Goal: Submit feedback/report problem: Provide input to the site owners about the experience or issues

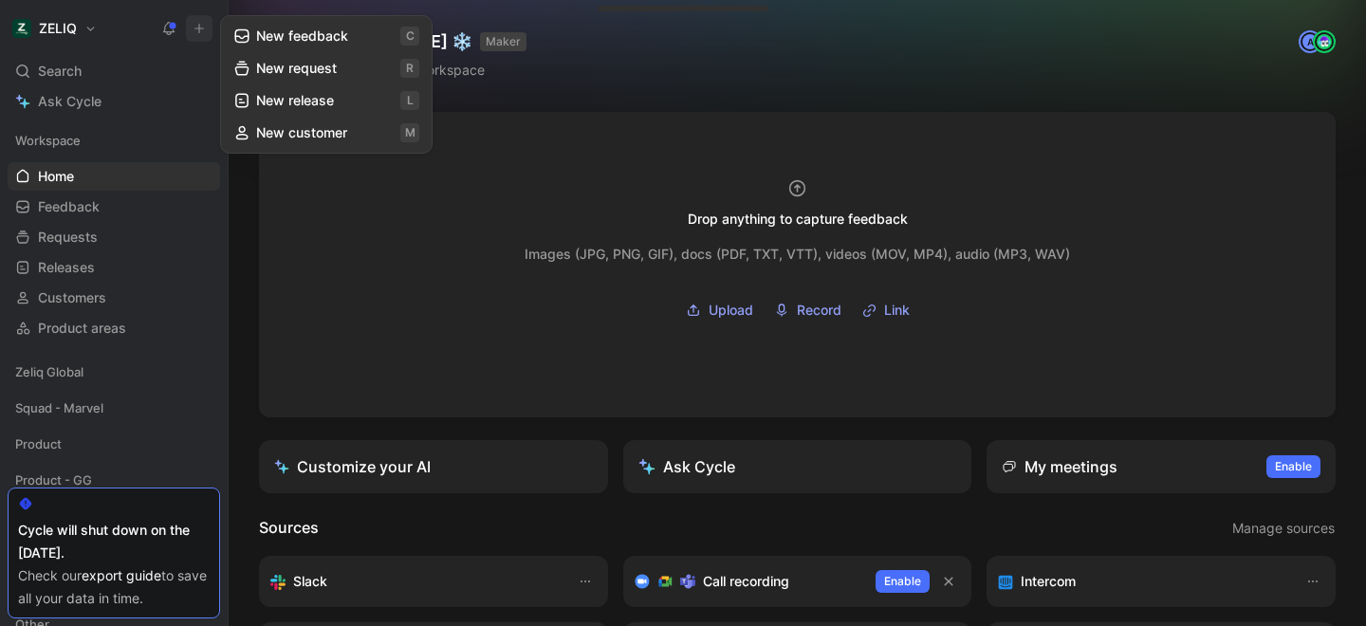
click at [304, 31] on button "New feedback c" at bounding box center [326, 36] width 203 height 32
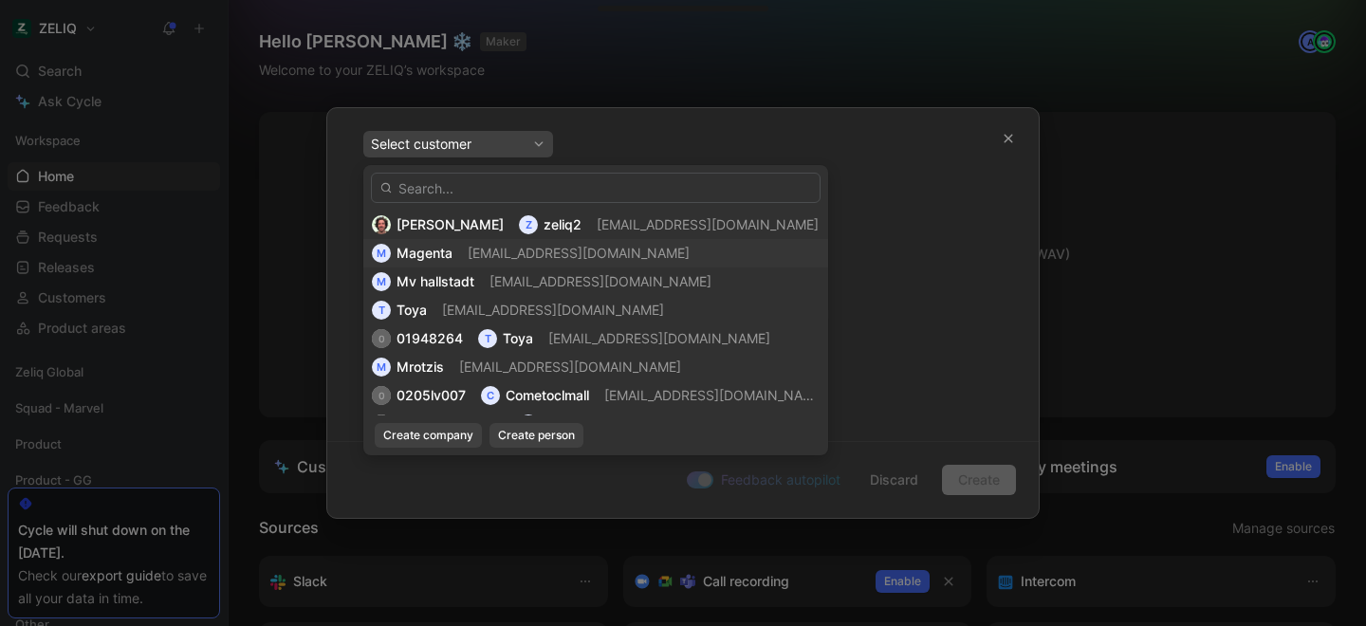
click at [504, 185] on input "text" at bounding box center [595, 188] width 449 height 30
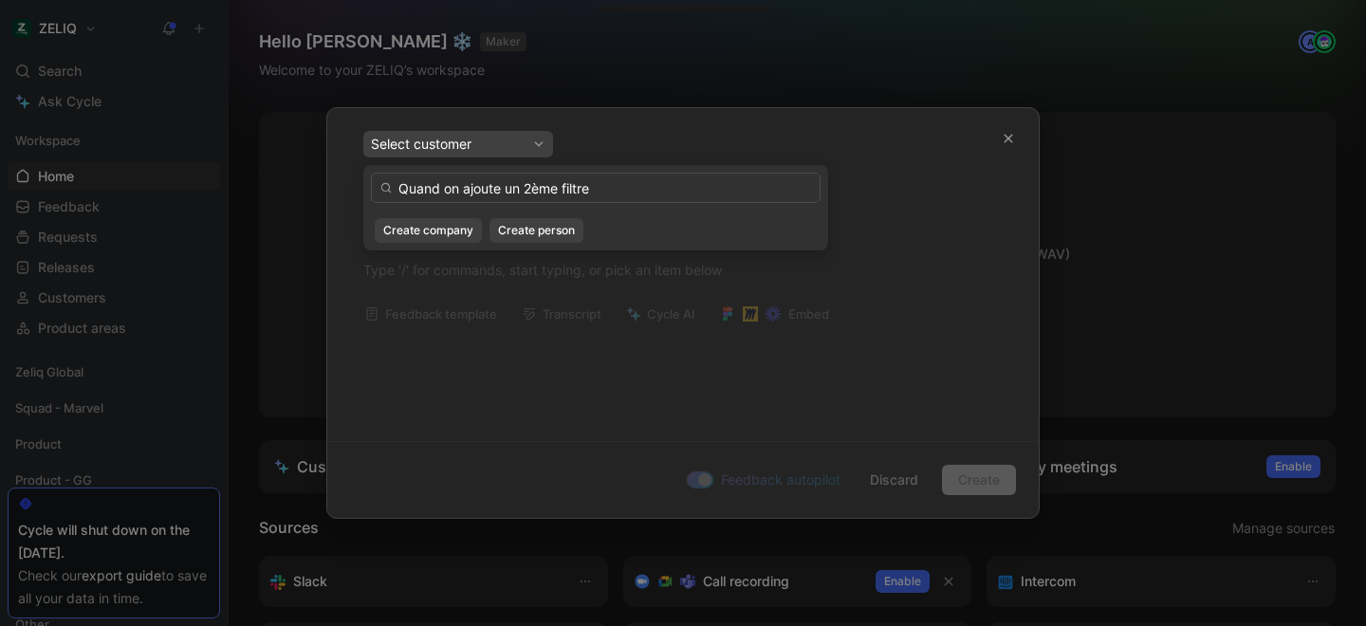
type input "Quand on ajoute un 2ème filtre"
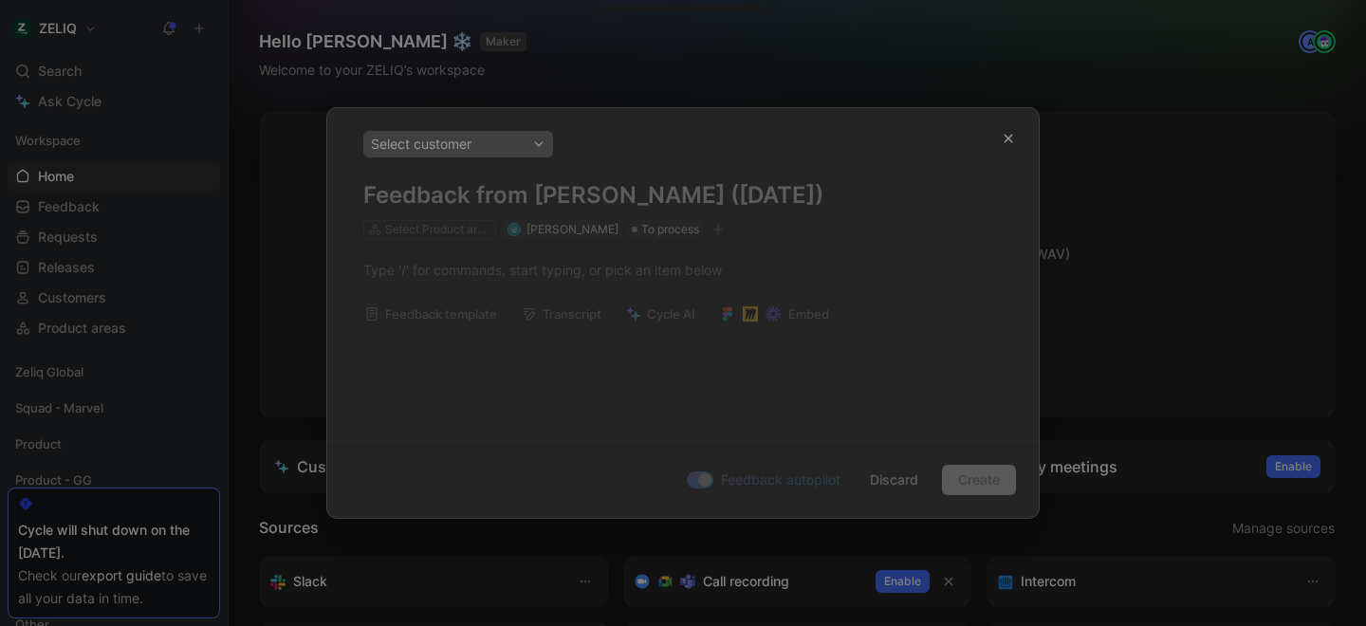
click at [491, 85] on div at bounding box center [683, 313] width 1366 height 626
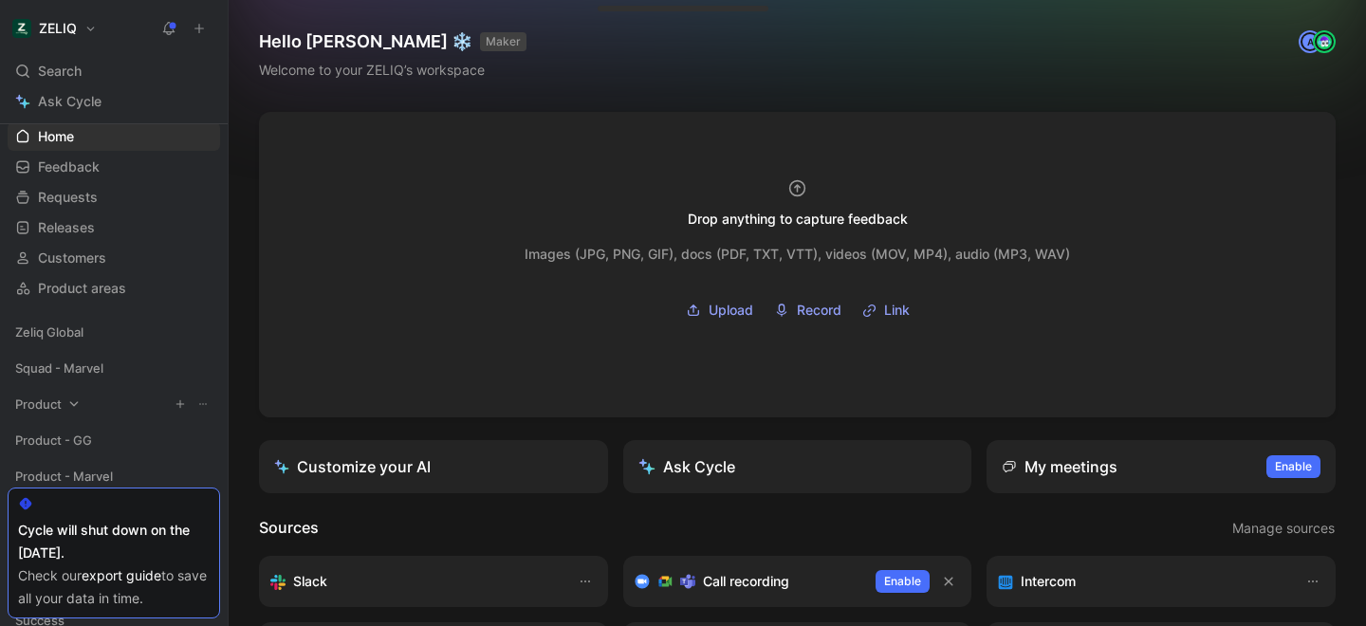
scroll to position [13, 0]
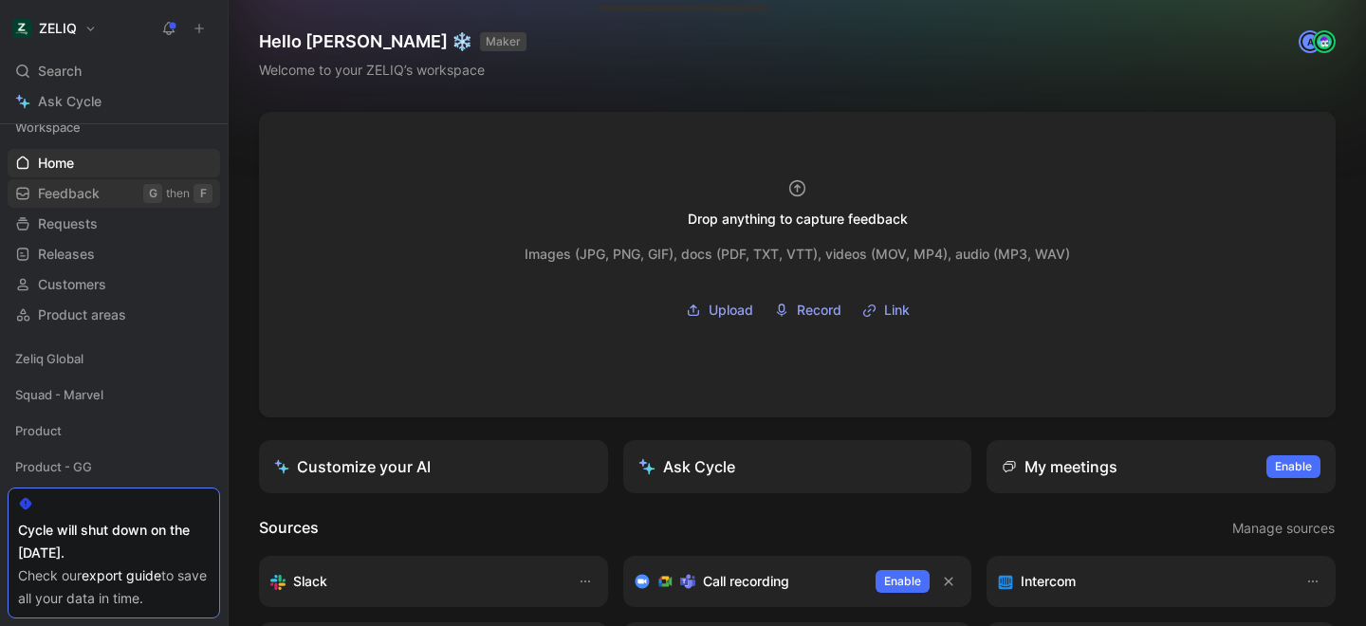
click at [71, 200] on span "Feedback" at bounding box center [69, 193] width 62 height 19
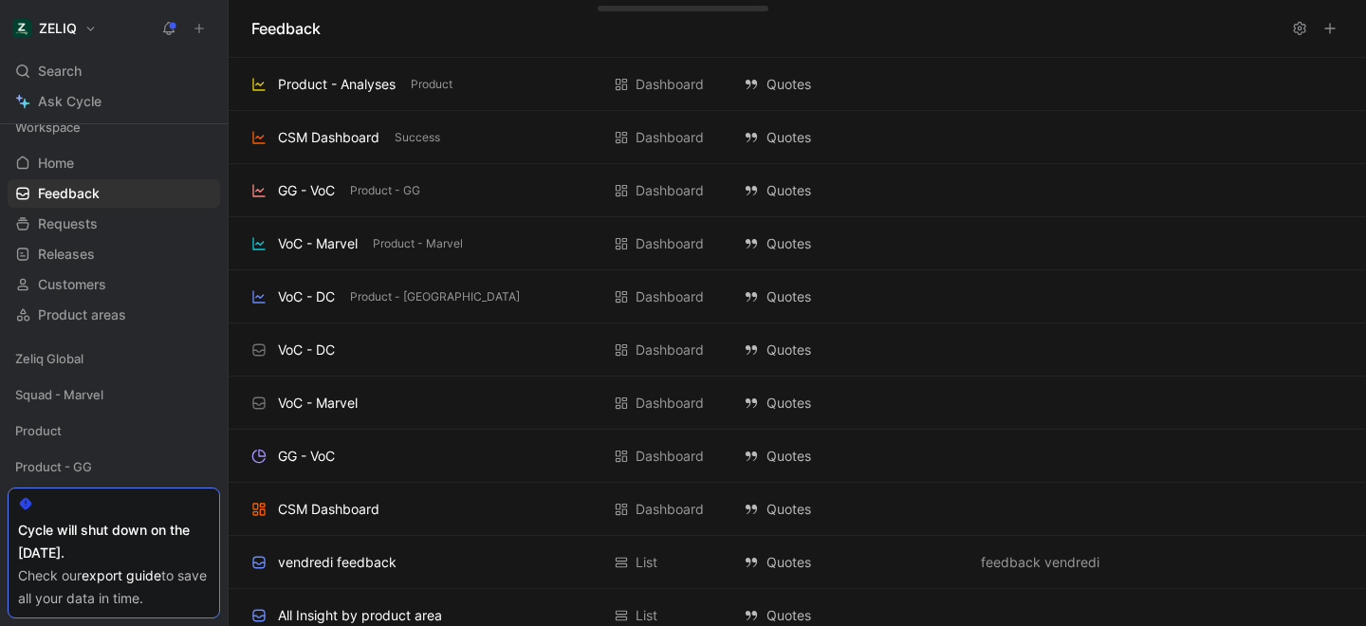
click at [1333, 28] on use at bounding box center [1329, 28] width 9 height 9
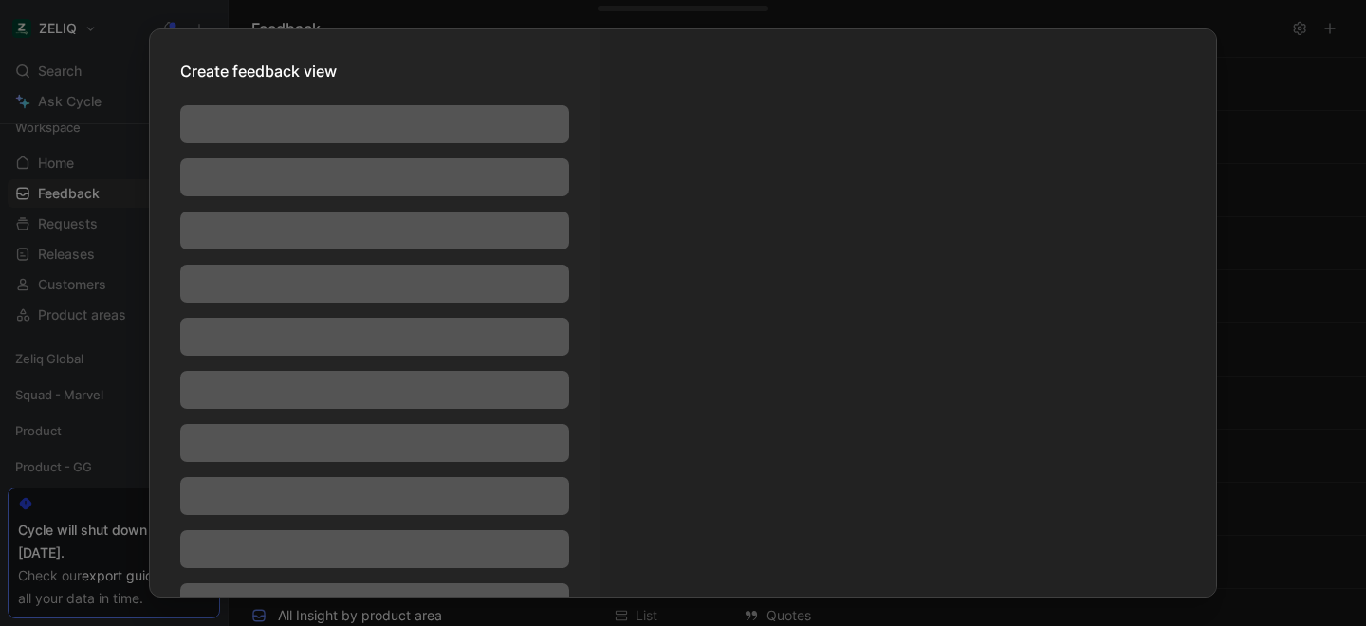
click at [825, 11] on div at bounding box center [683, 313] width 1366 height 626
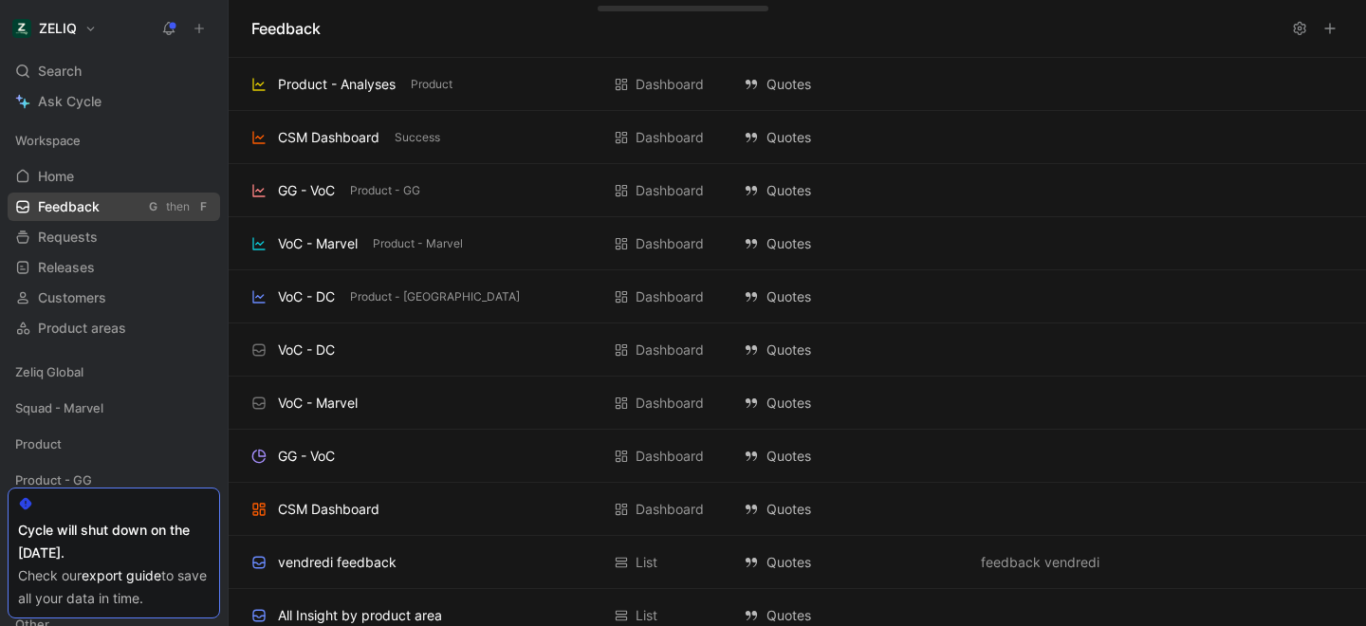
click at [59, 199] on span "Feedback" at bounding box center [69, 206] width 62 height 19
click at [72, 64] on span "Search" at bounding box center [60, 71] width 44 height 23
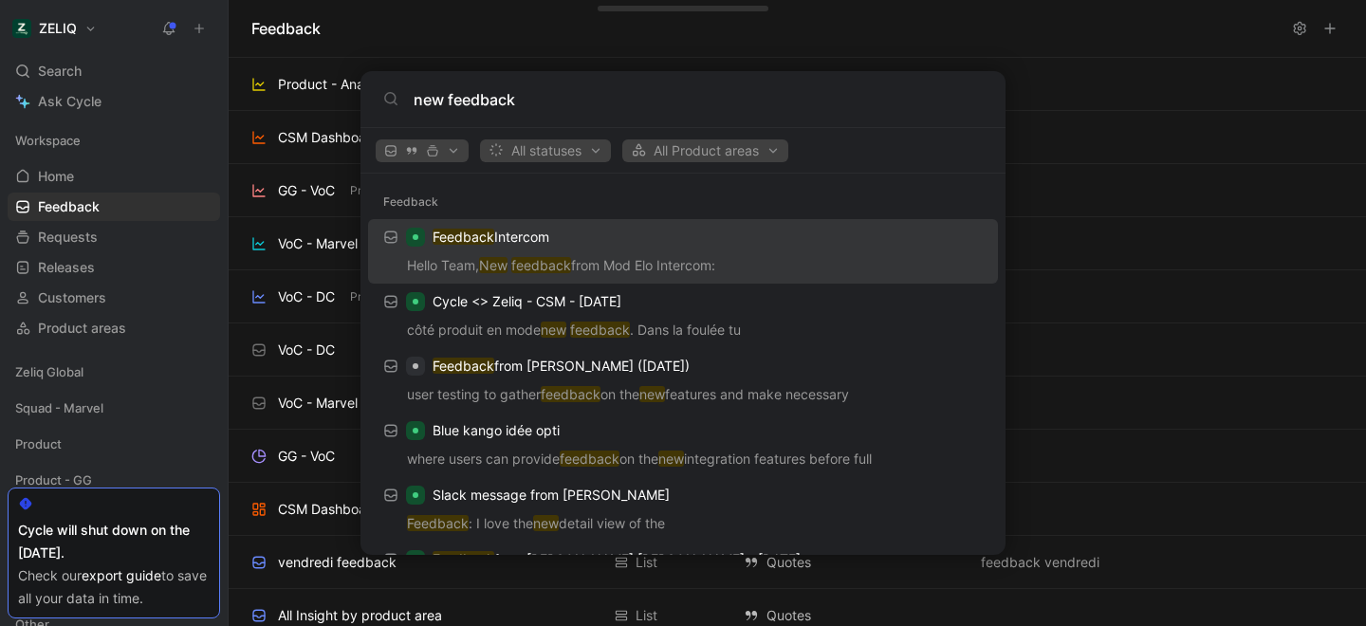
type input "new feedback"
click at [1129, 74] on body "ZELIQ Search ⌘ K Ask Cycle Workspace Home G then H Feedback G then F Requests G…" at bounding box center [683, 313] width 1366 height 626
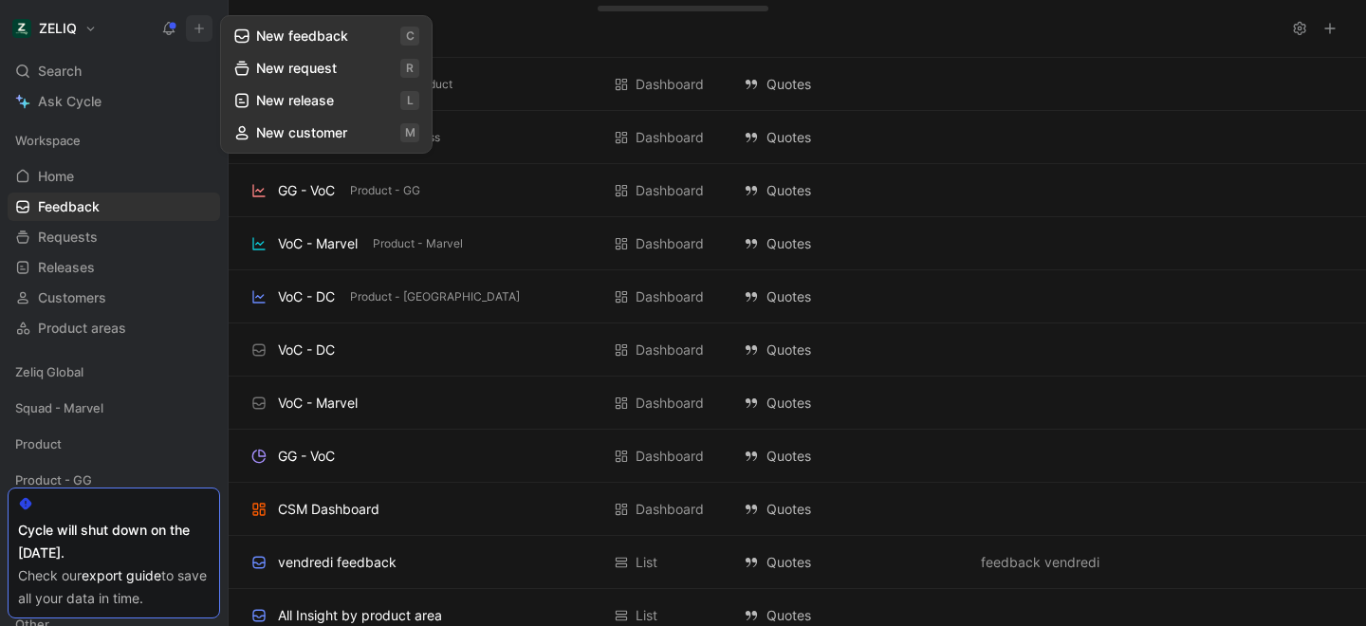
click at [290, 42] on button "New feedback c" at bounding box center [326, 36] width 203 height 32
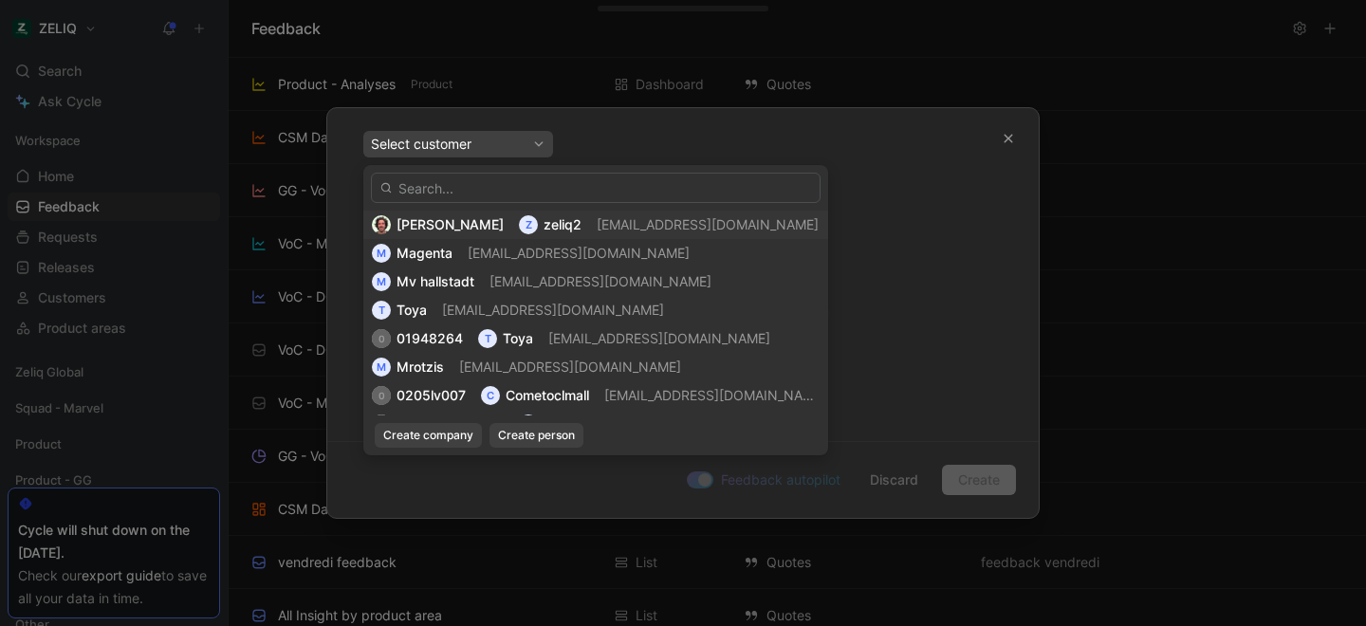
click at [455, 221] on span "[PERSON_NAME]" at bounding box center [449, 224] width 107 height 16
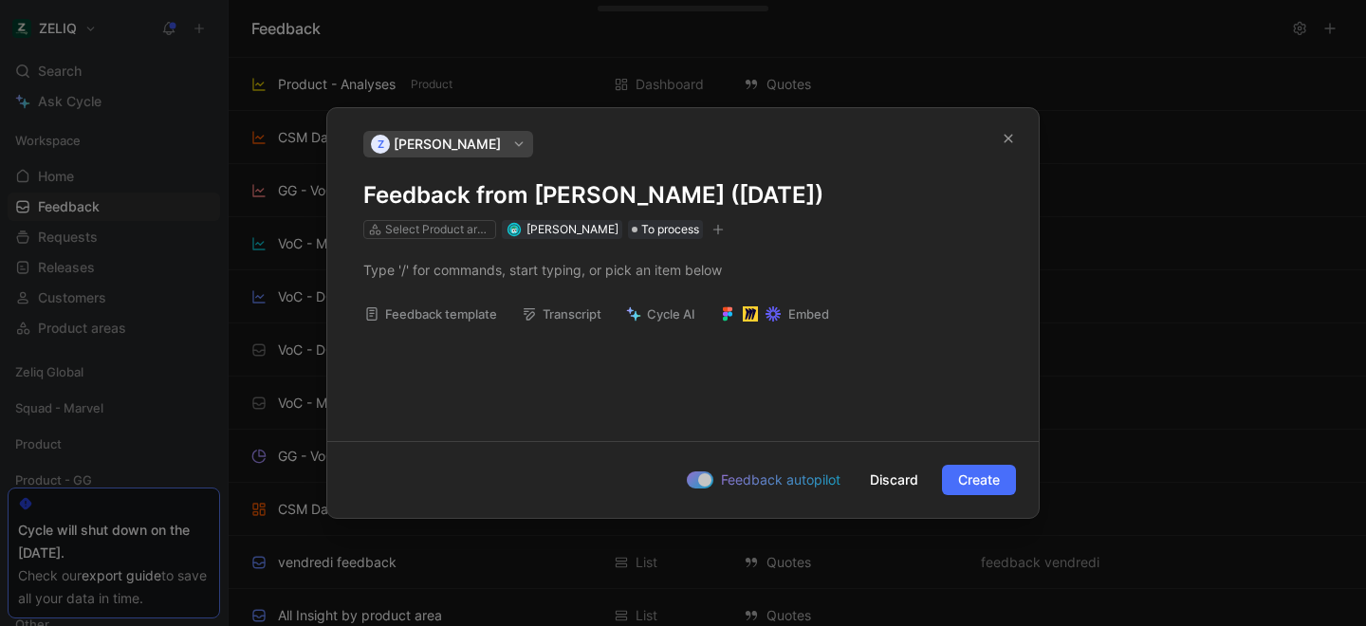
click at [486, 150] on span "[PERSON_NAME]" at bounding box center [447, 144] width 107 height 23
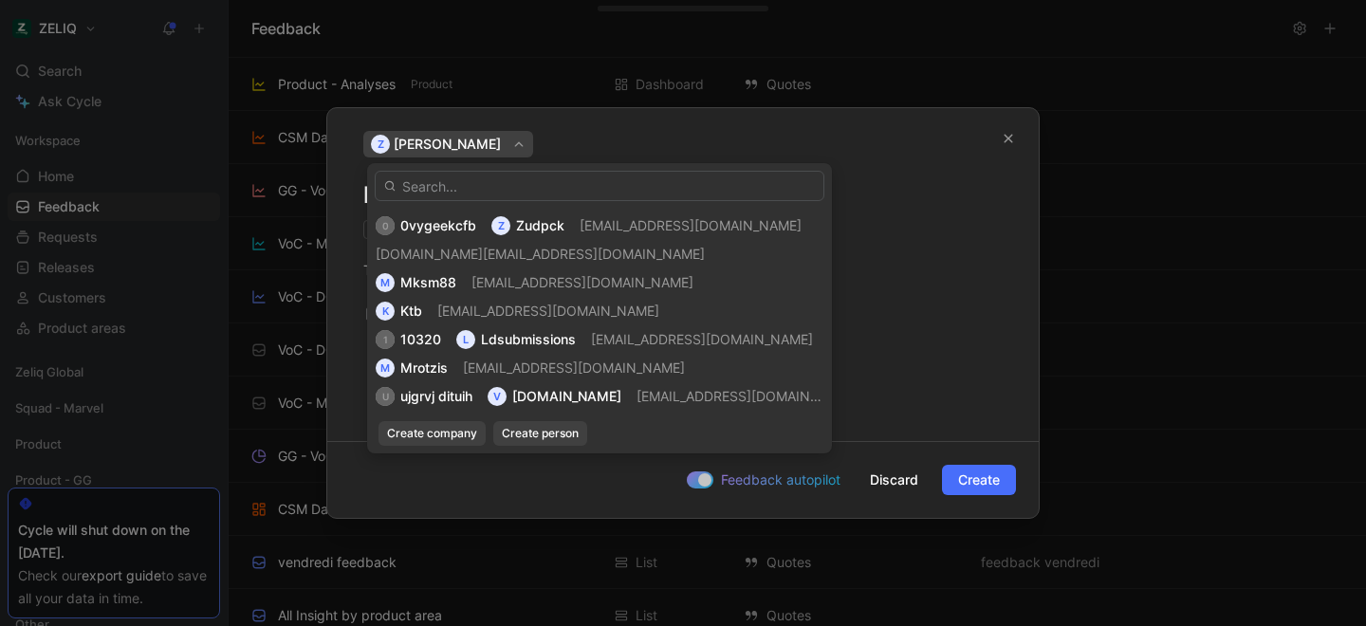
scroll to position [2669, 0]
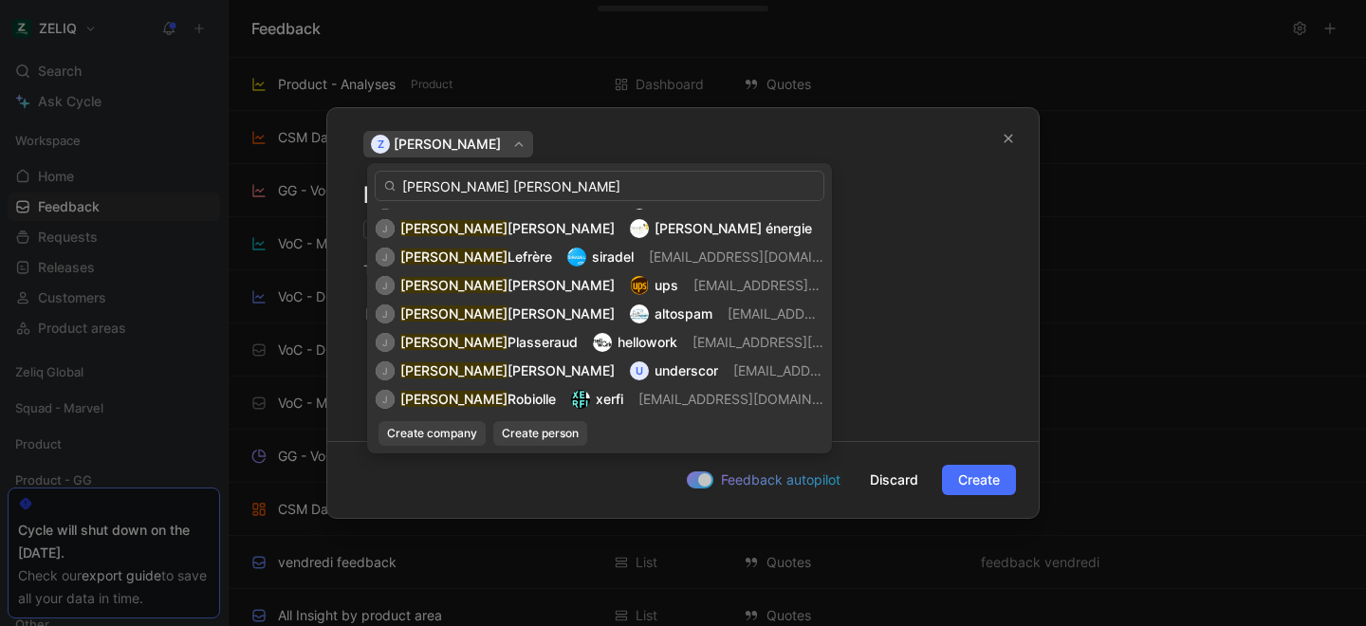
type input "jeremy jon"
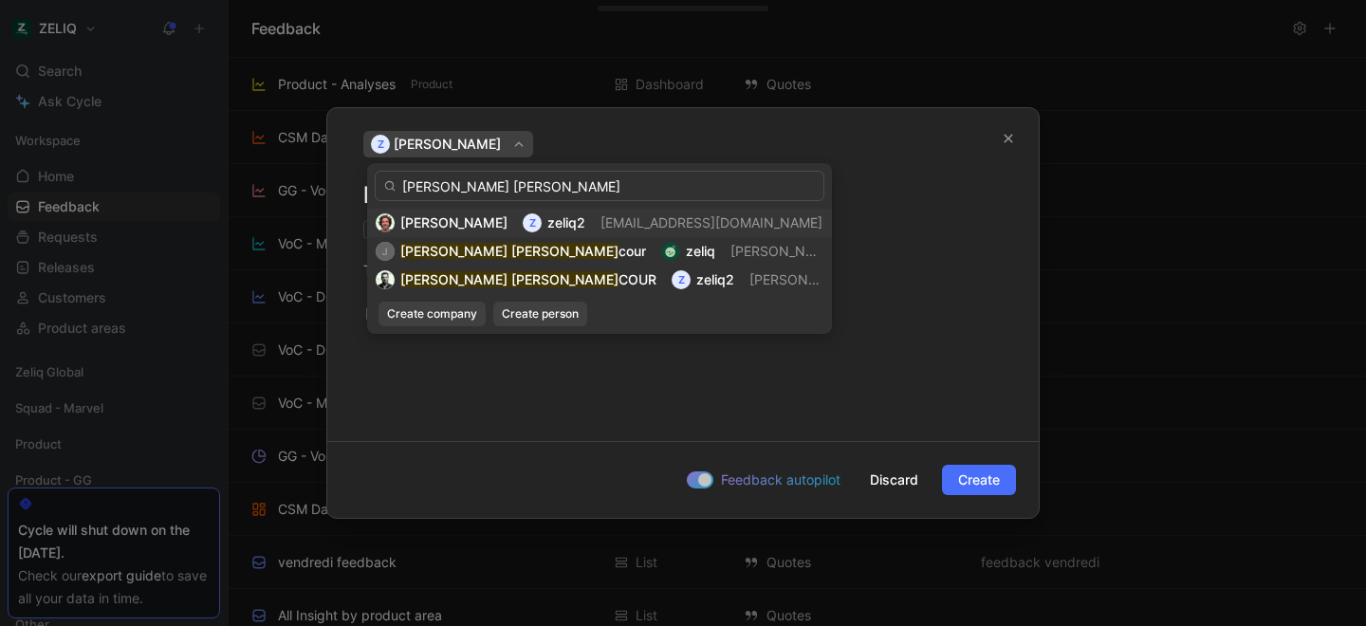
scroll to position [0, 0]
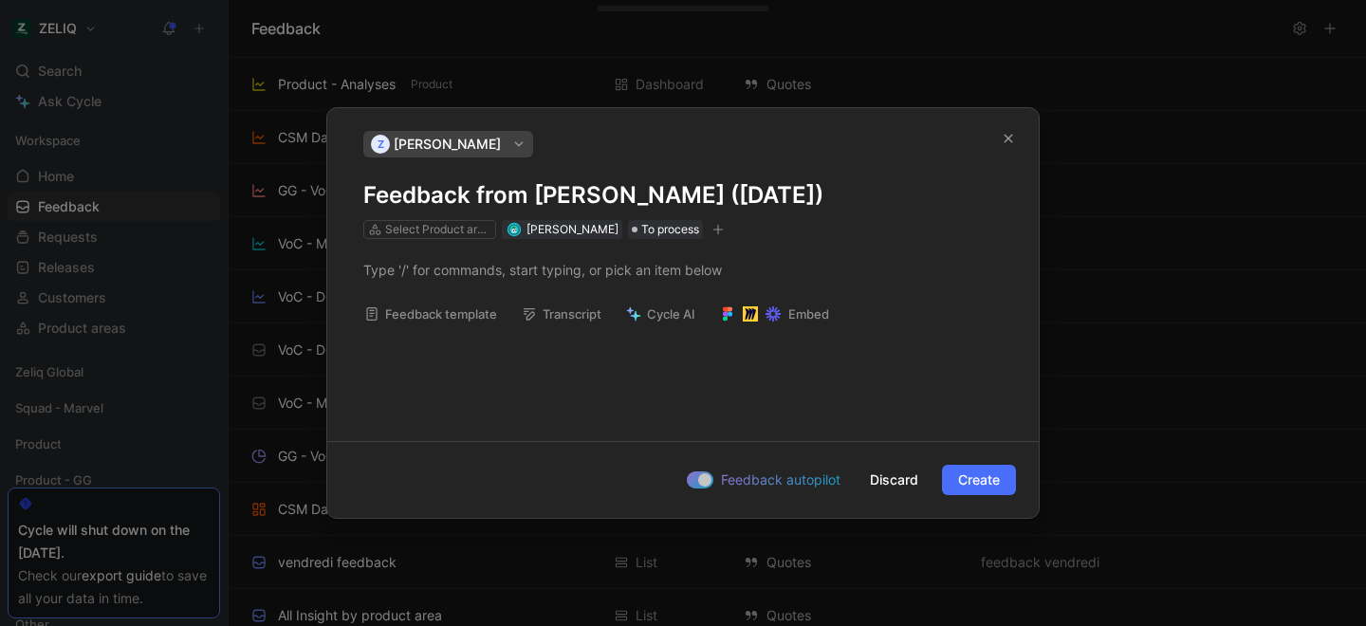
click at [533, 193] on h1 "Feedback from Lucas Damoiseau (Sep 04, 2025)" at bounding box center [682, 195] width 639 height 30
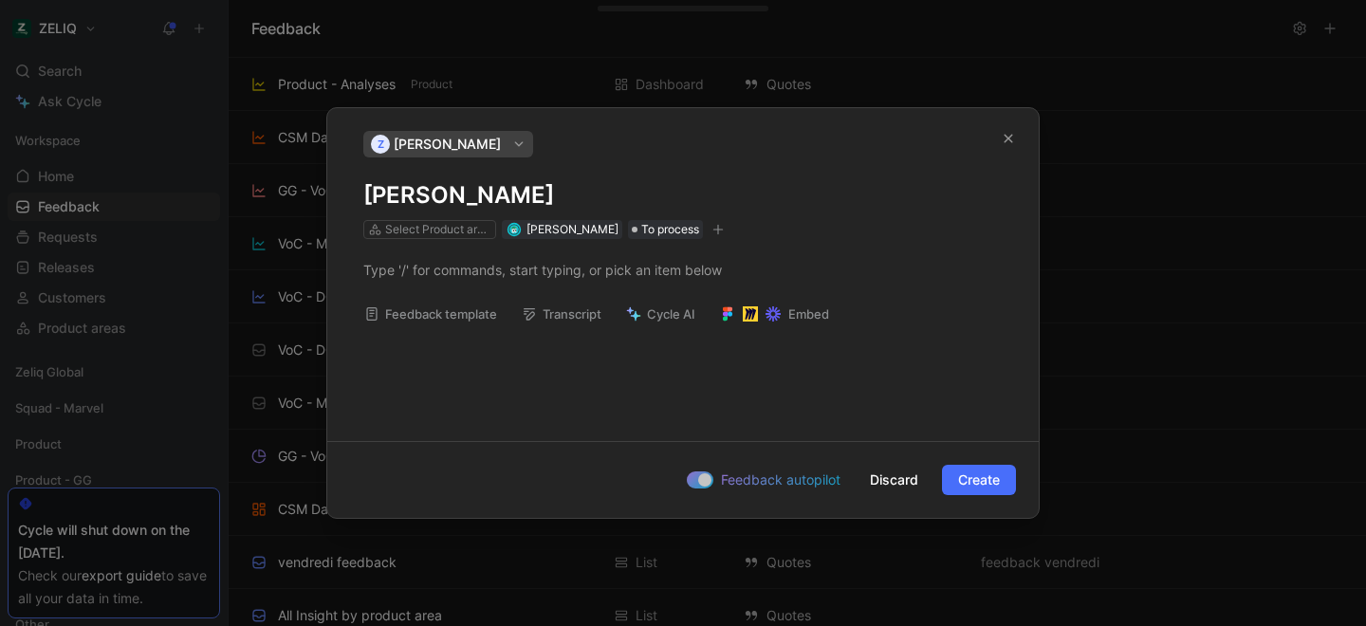
click at [444, 197] on h1 "Jere" at bounding box center [682, 195] width 639 height 30
click at [451, 190] on h1 "Bugs" at bounding box center [682, 195] width 639 height 30
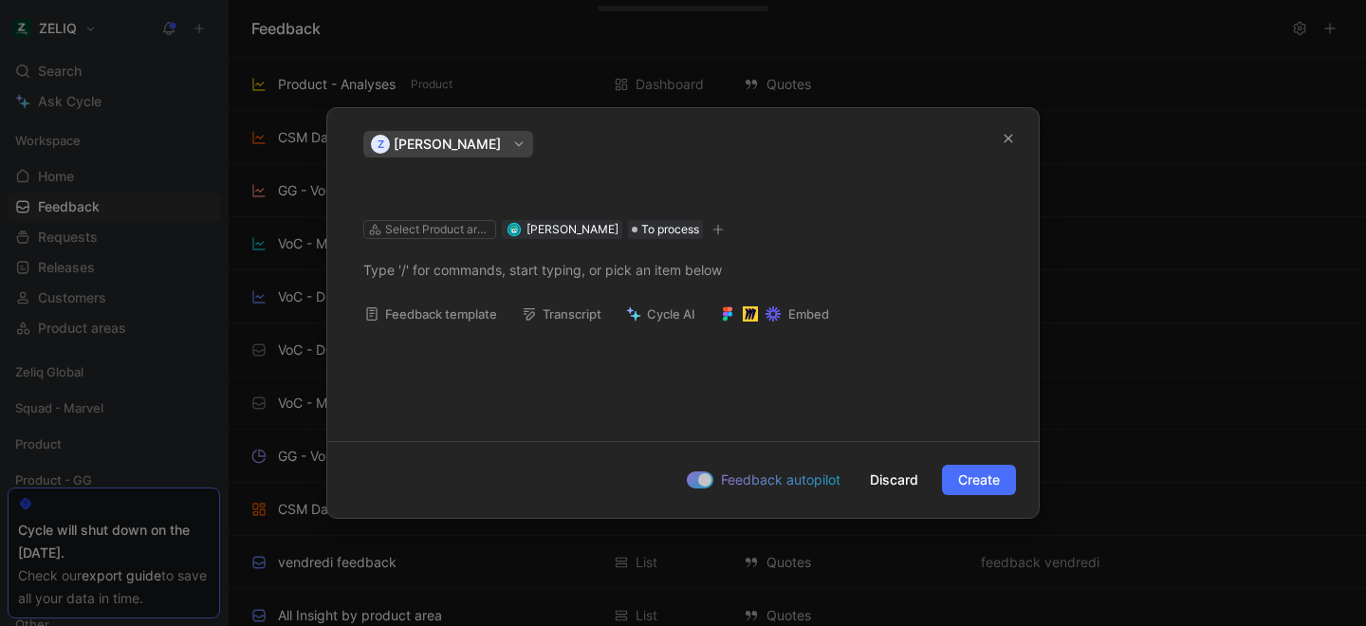
click at [490, 195] on h1 at bounding box center [682, 195] width 639 height 30
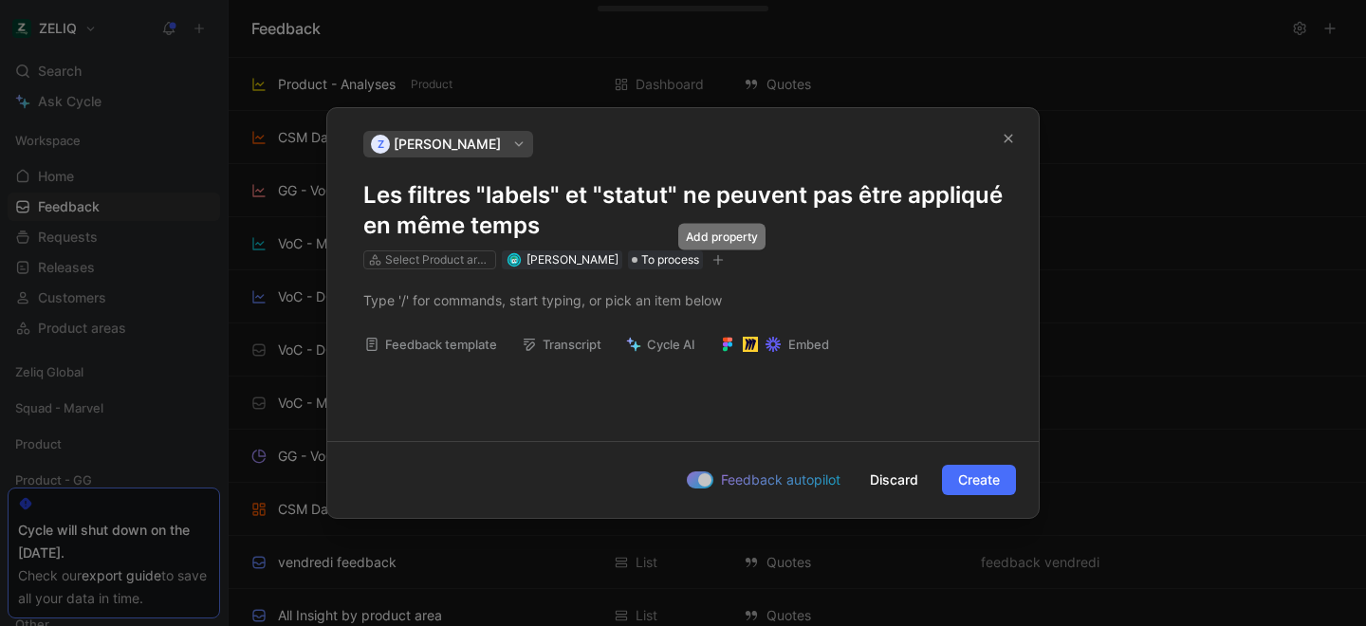
click at [723, 259] on icon "button" at bounding box center [718, 259] width 10 height 1
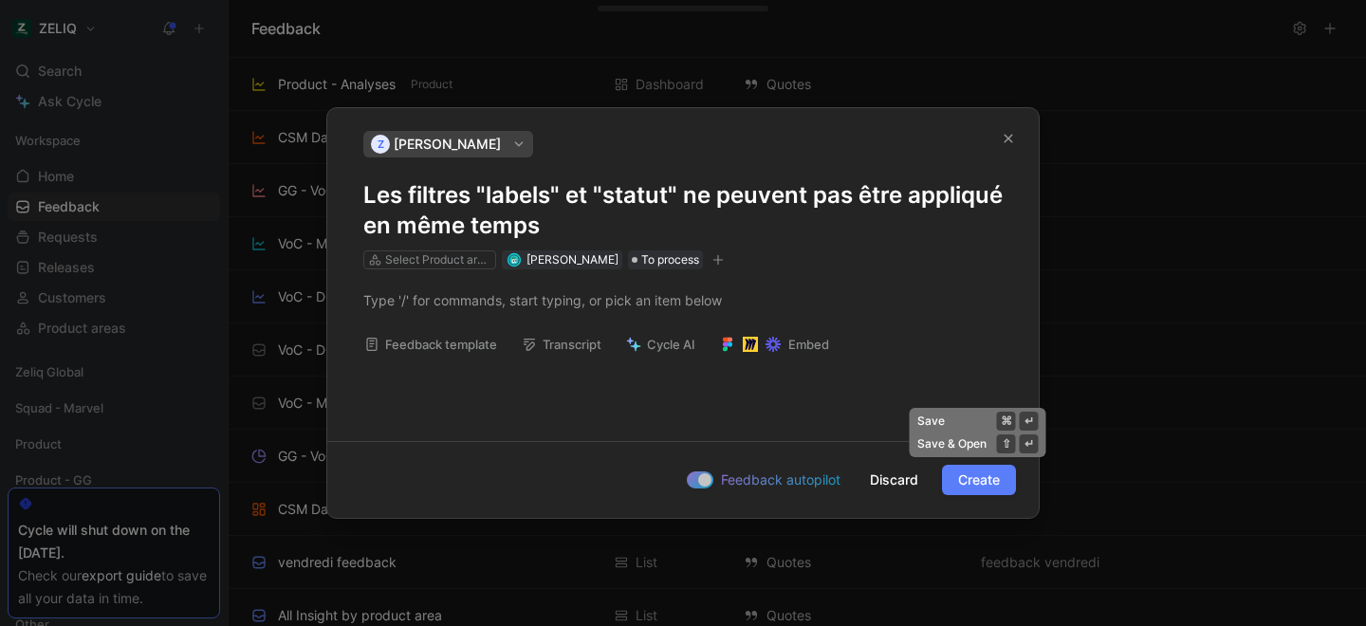
click at [969, 480] on span "Create" at bounding box center [979, 479] width 42 height 23
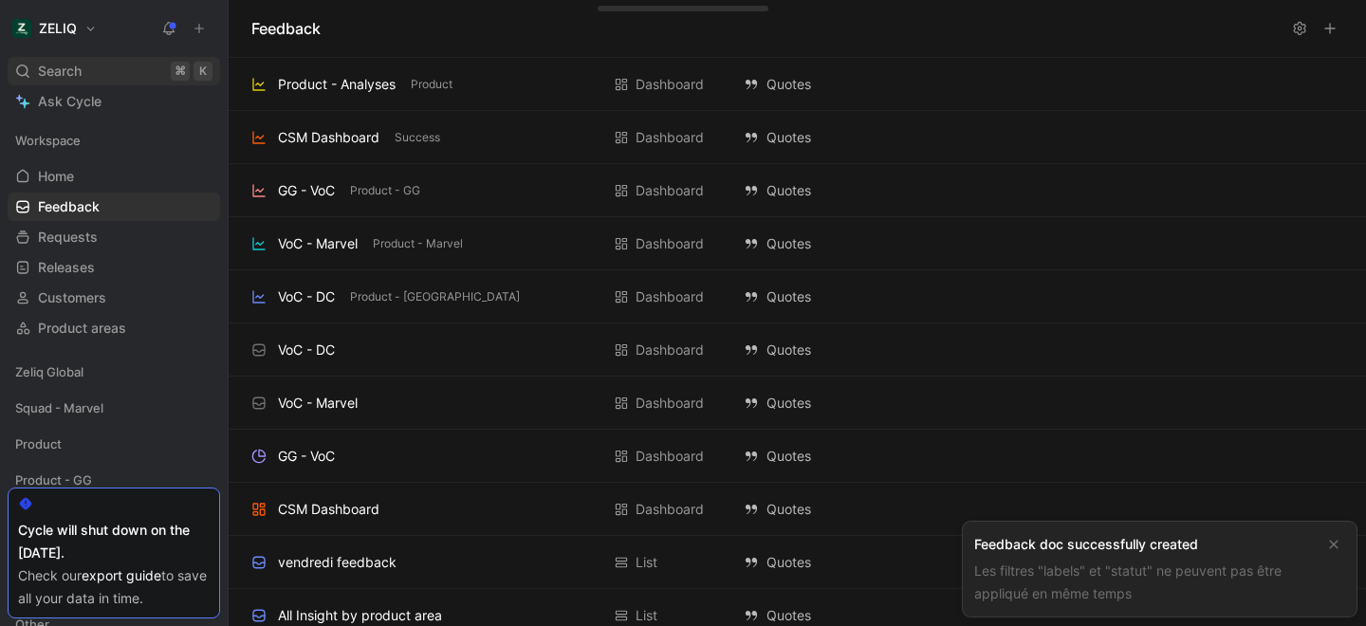
click at [59, 68] on span "Search" at bounding box center [60, 71] width 44 height 23
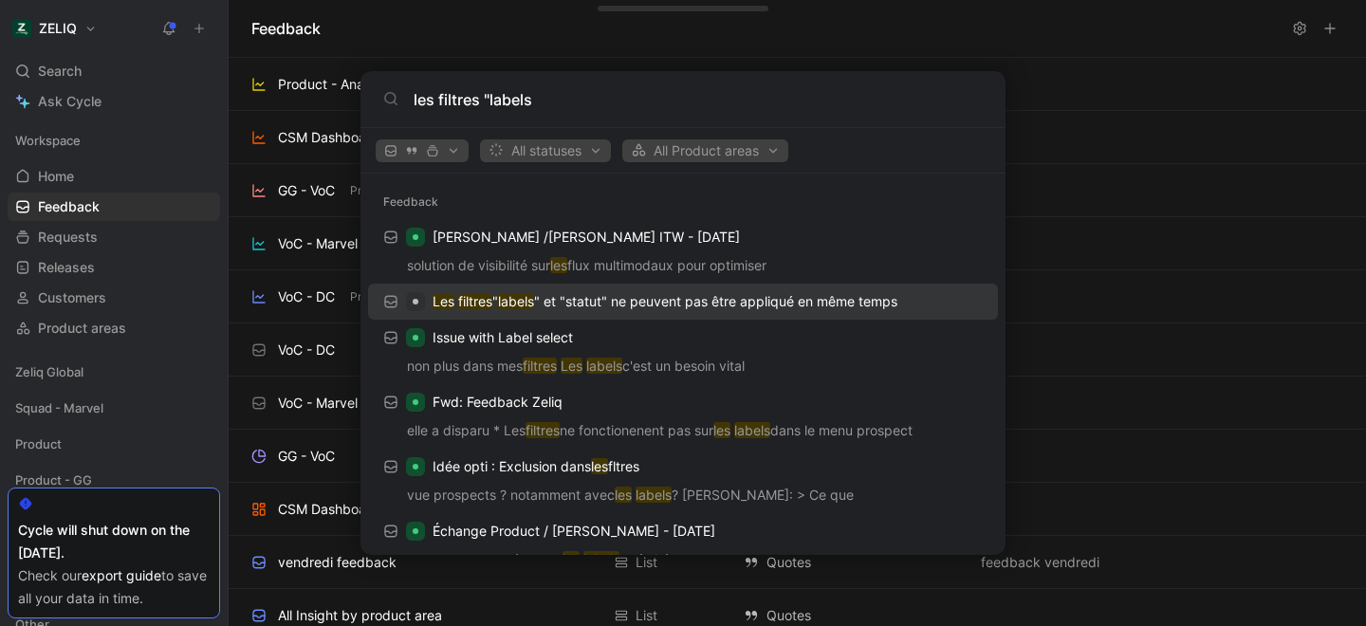
type input "les filtres "labels"
click at [601, 307] on p "Les filtres " labels " et "statut" ne peuvent pas être appliqué en même temps" at bounding box center [664, 301] width 465 height 23
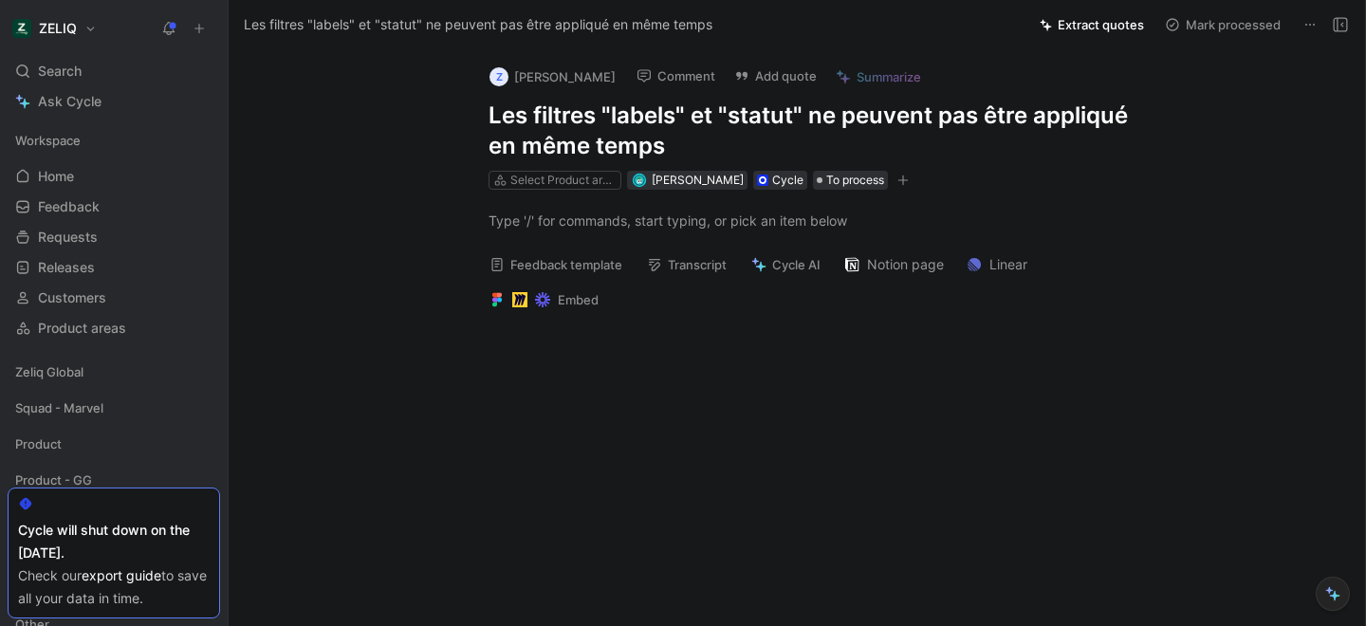
click at [657, 131] on h1 "Les filtres "labels" et "statut" ne peuvent pas être appliqué en même temps" at bounding box center [816, 131] width 656 height 61
copy h1 "Les filtres "labels" et "statut" ne peuvent pas être appliqué en même temps"
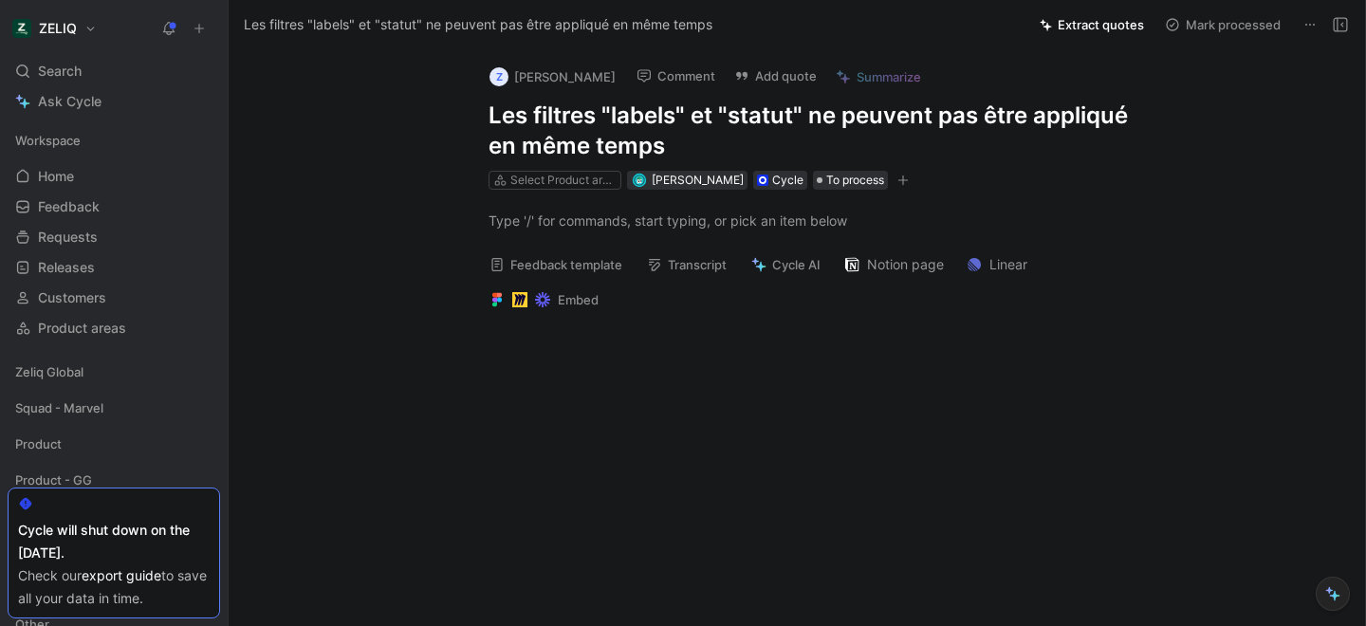
click at [773, 82] on button "Add quote" at bounding box center [775, 76] width 100 height 27
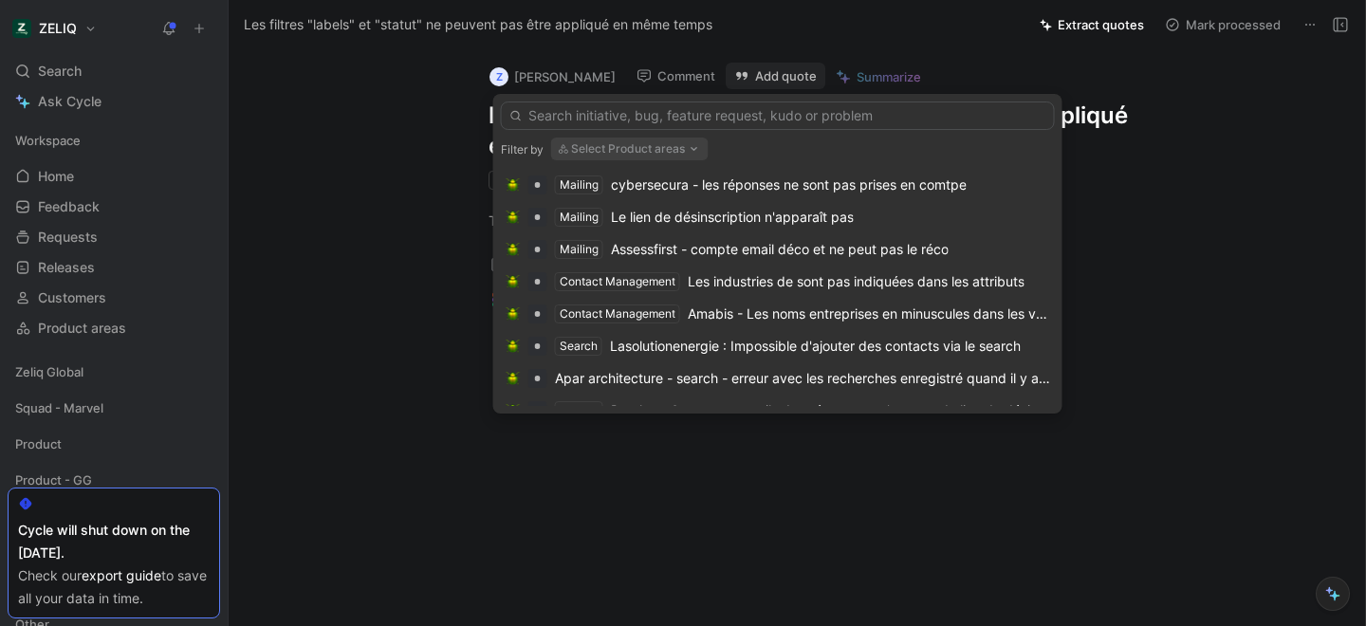
click at [742, 123] on input "text" at bounding box center [778, 115] width 554 height 28
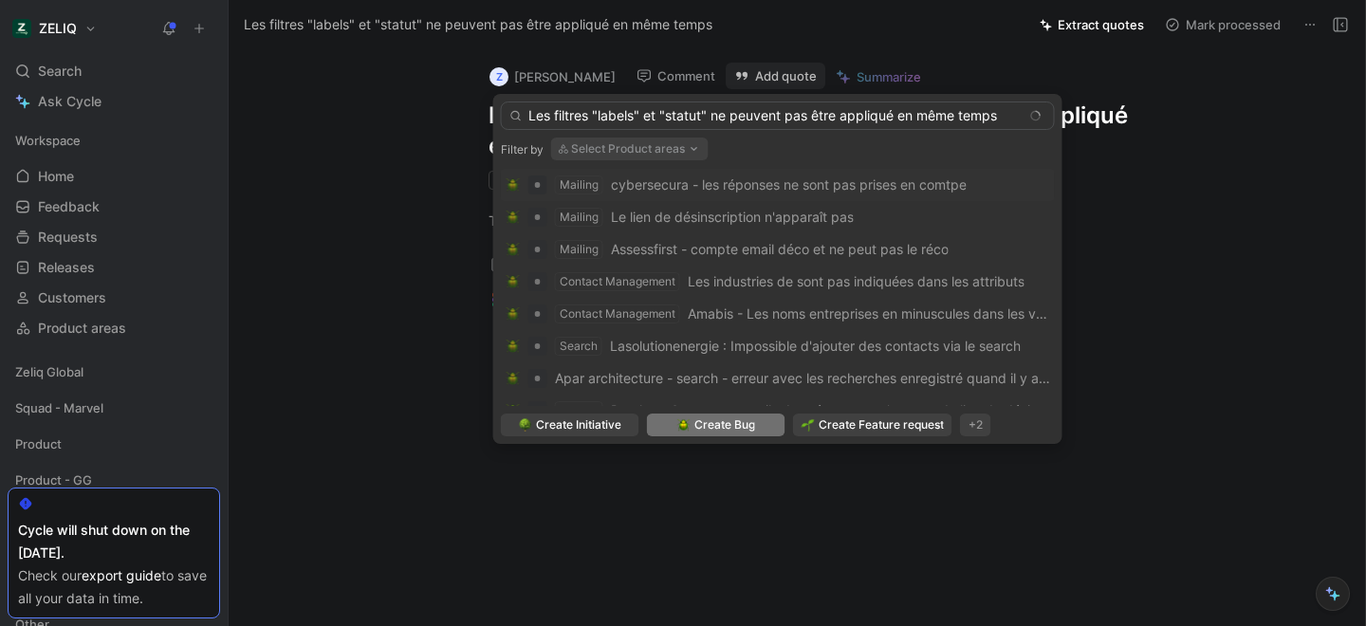
type input "Les filtres "labels" et "statut" ne peuvent pas être appliqué en même temps"
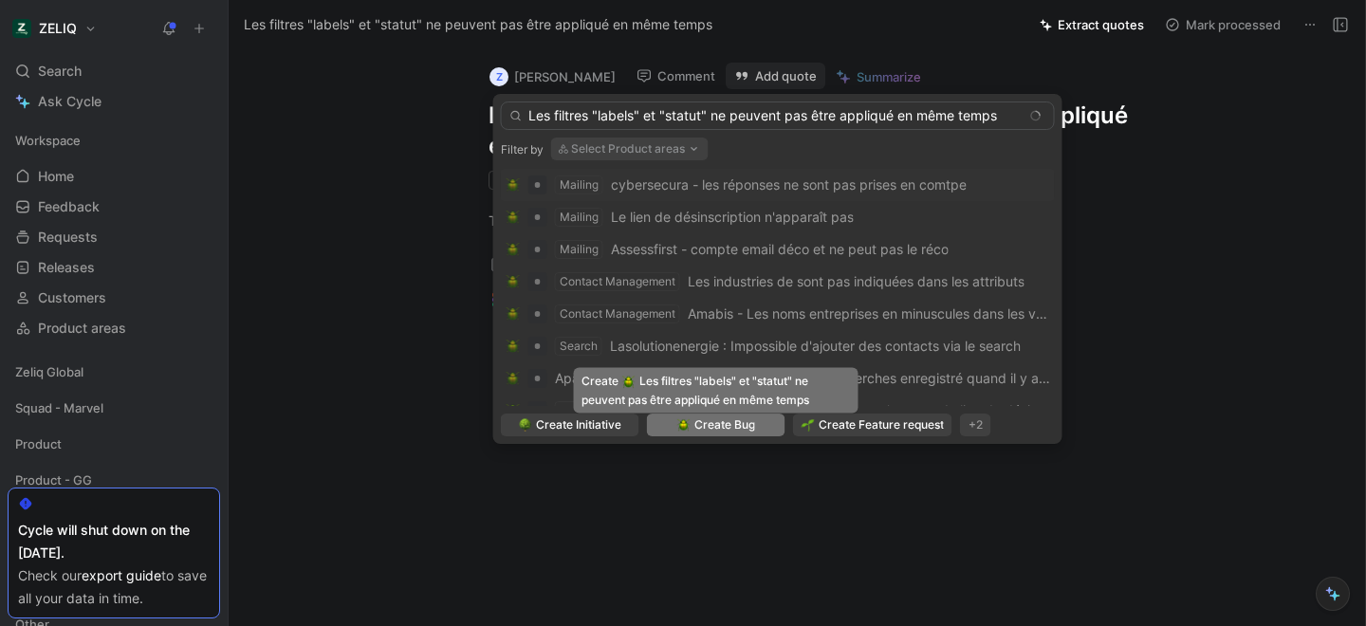
click at [703, 421] on span "Create Bug" at bounding box center [724, 424] width 61 height 19
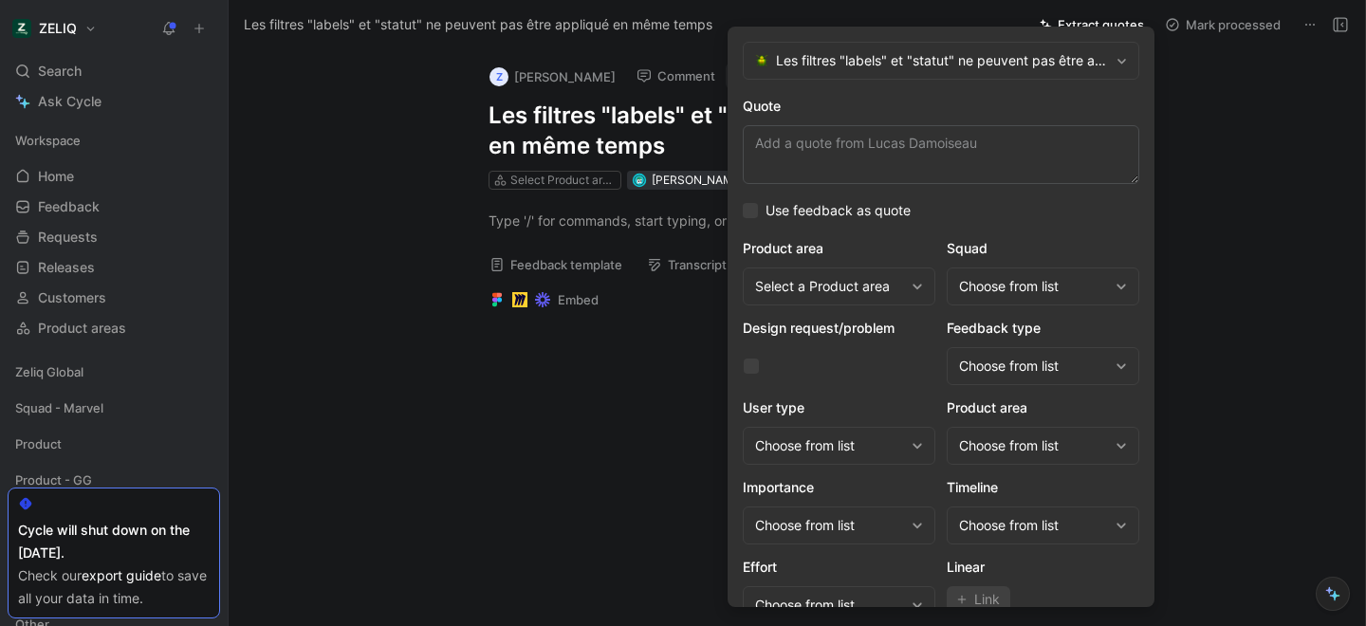
click at [842, 161] on textarea "Quote" at bounding box center [941, 154] width 396 height 59
type textarea "D"
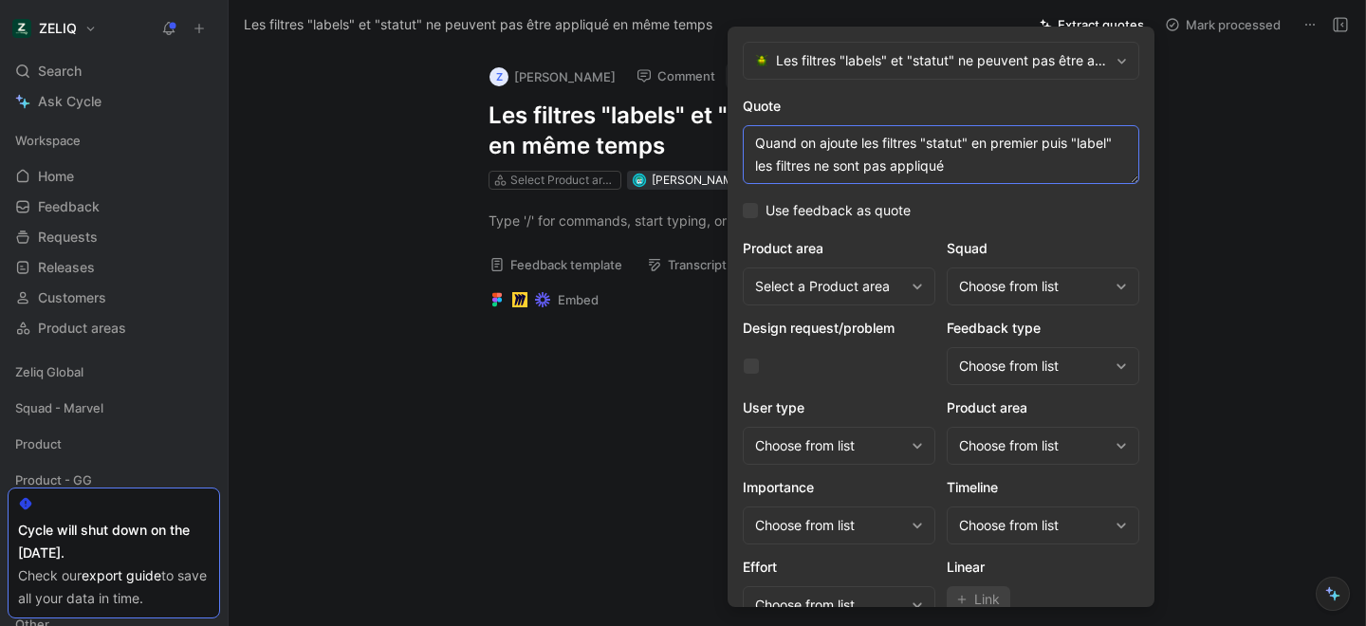
click at [772, 165] on textarea "Quand on ajoute les filtres "statut" en premier puis "label" les filtres ne son…" at bounding box center [941, 154] width 396 height 59
click at [801, 171] on textarea "Quand on ajoute les filtres "statut" en premier puis "label" le filtre label" n…" at bounding box center [941, 154] width 396 height 59
click at [863, 168] on textarea "Quand on ajoute les filtres "statut" en premier puis "label" le filtre "label" …" at bounding box center [941, 154] width 396 height 59
click at [991, 164] on textarea "Quand on ajoute les filtres "statut" en premier puis "label" le filtre "label" …" at bounding box center [941, 154] width 396 height 59
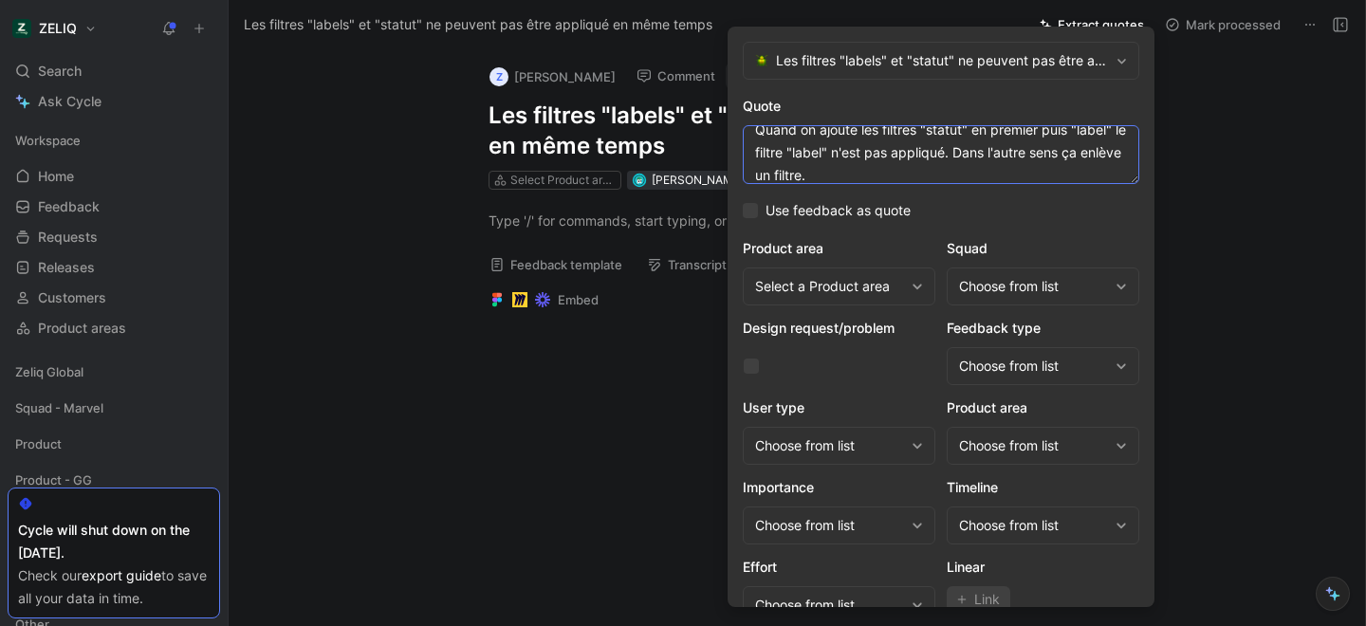
click at [861, 170] on textarea "Quand on ajoute les filtres "statut" en premier puis "label" le filtre "label" …" at bounding box center [941, 154] width 396 height 59
type textarea "Quand on ajoute les filtres "statut" en premier puis "label" le filtre "label" …"
click at [985, 281] on div "Choose from list" at bounding box center [1033, 286] width 149 height 23
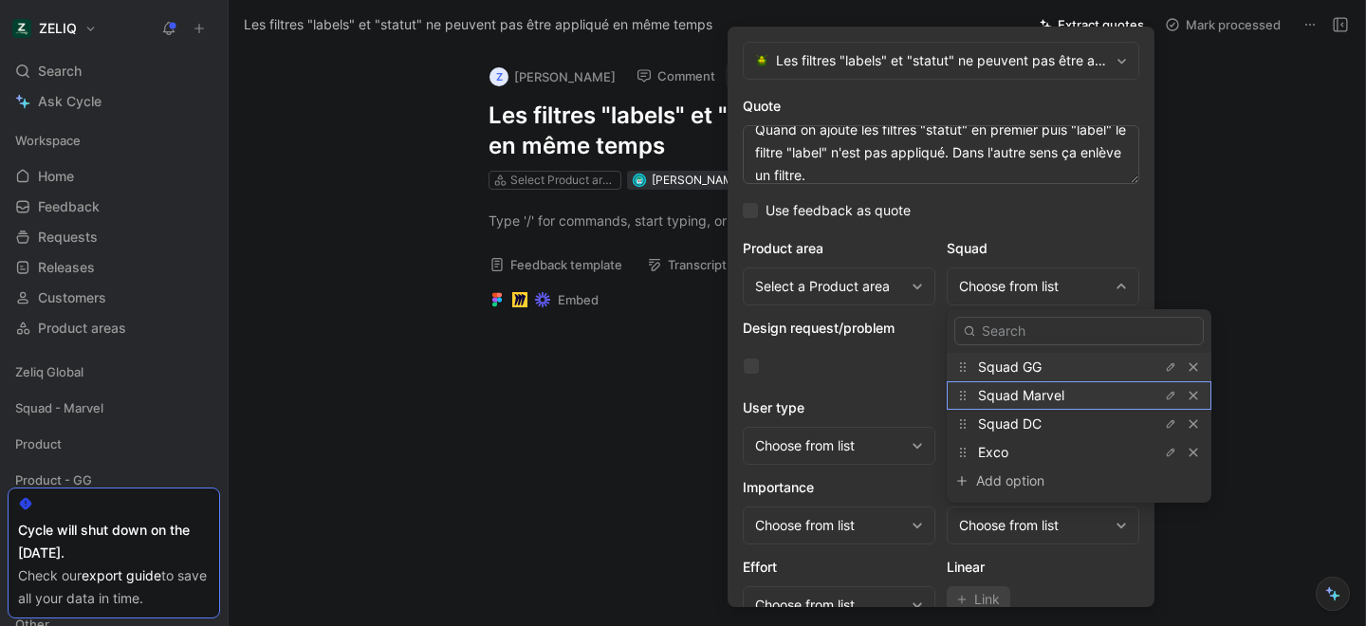
click at [1069, 396] on div "Squad Marvel" at bounding box center [1049, 395] width 142 height 23
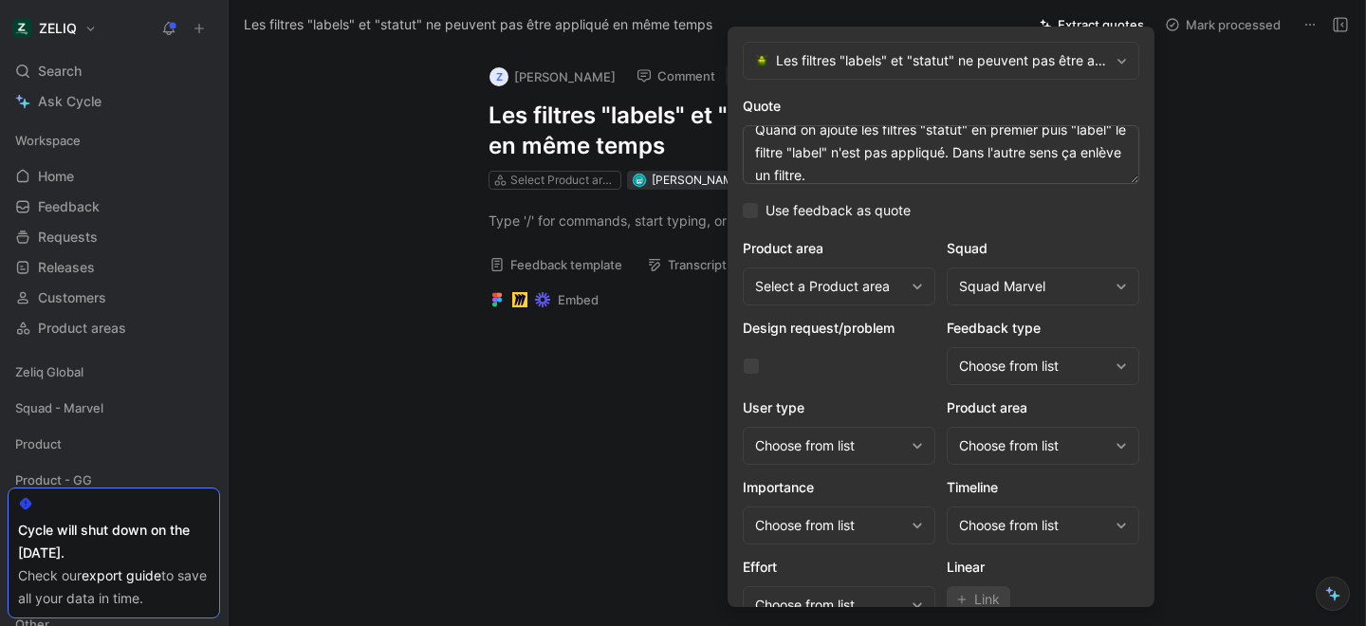
scroll to position [78, 0]
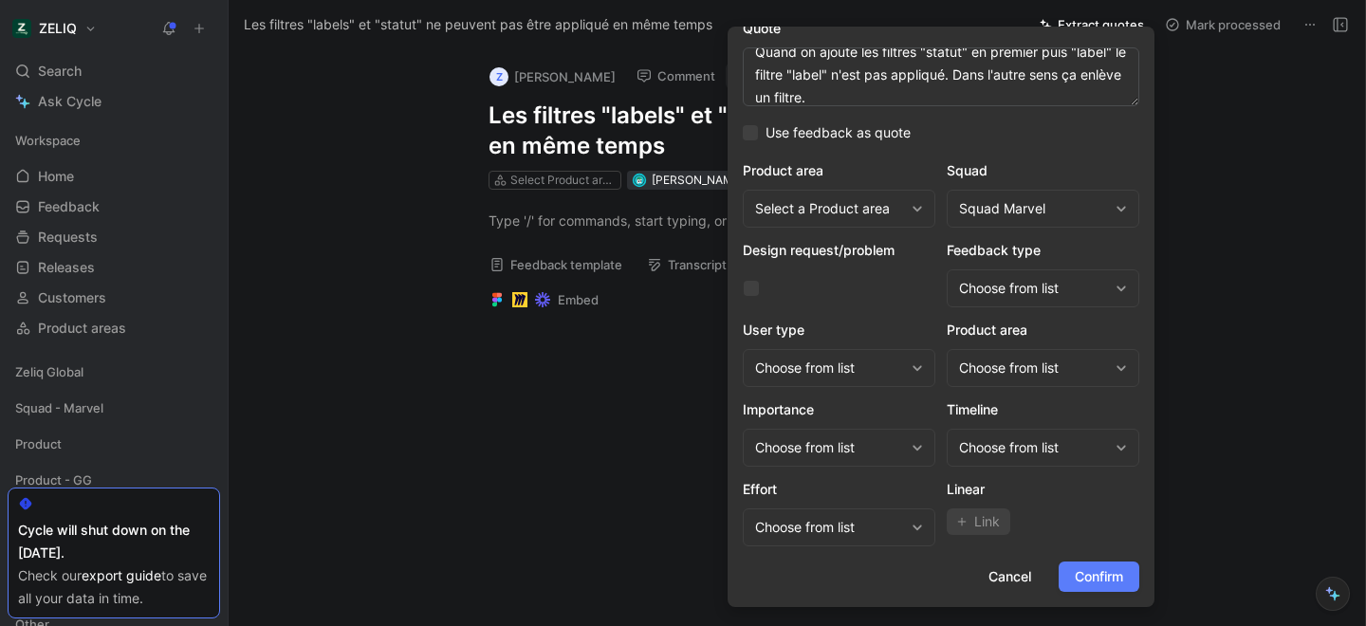
click at [1083, 578] on span "Confirm" at bounding box center [1098, 576] width 48 height 23
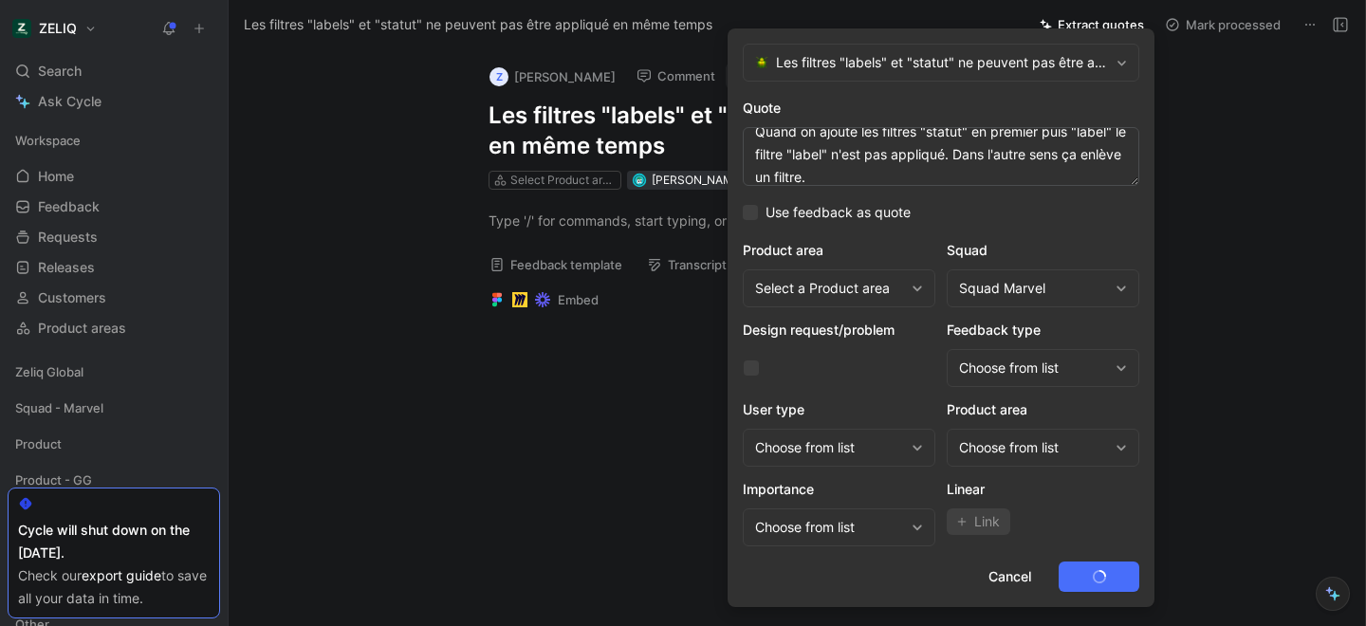
scroll to position [0, 0]
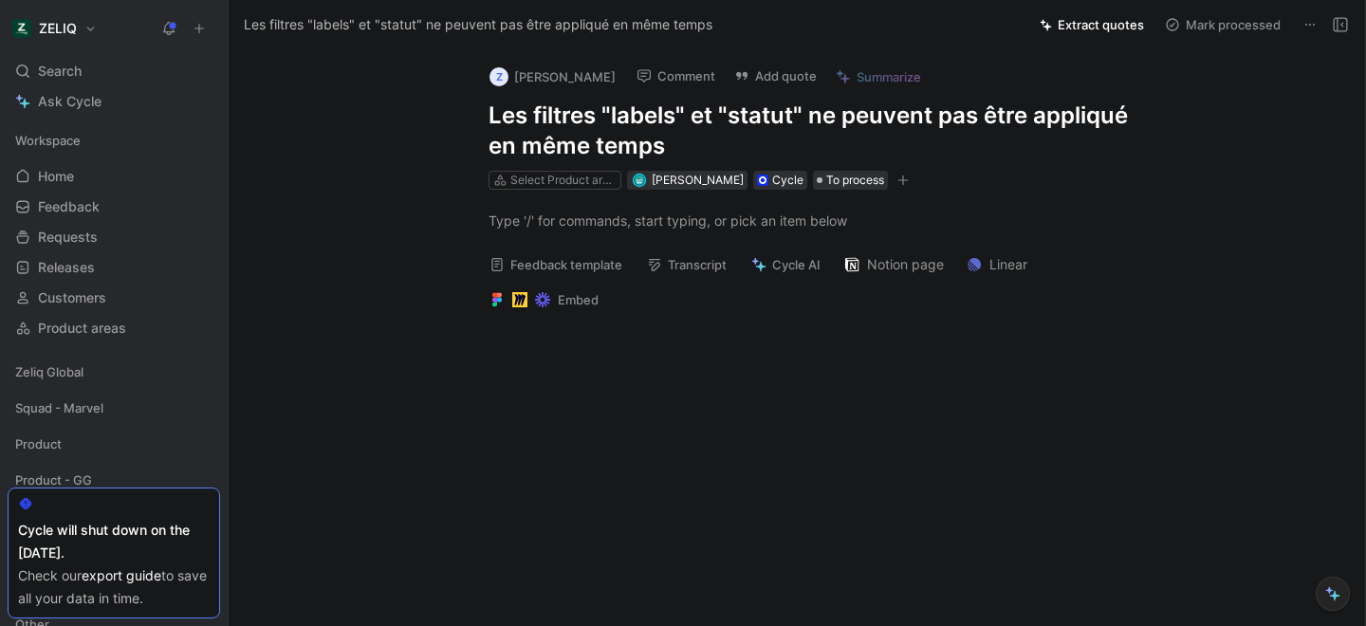
click at [562, 115] on h1 "Les filtres "labels" et "statut" ne peuvent pas être appliqué en même temps" at bounding box center [816, 131] width 656 height 61
copy h1 "Les filtres "labels" et "statut" ne peuvent pas être appliqué en même temps"
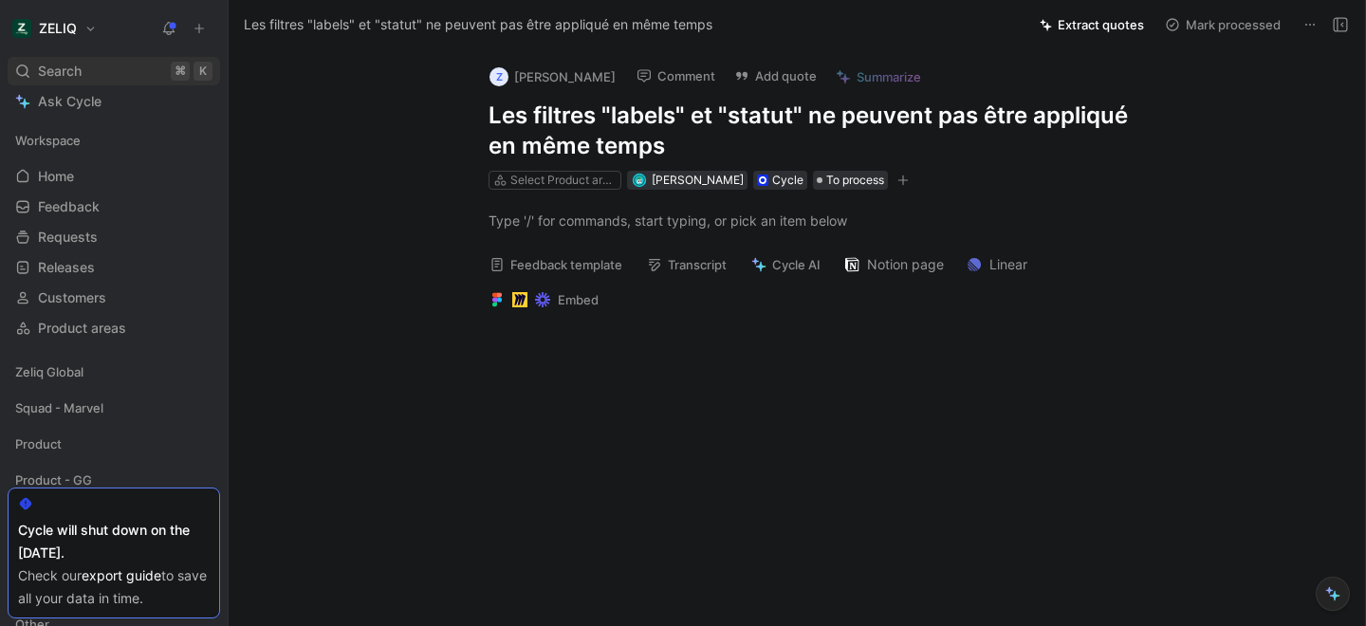
click at [122, 66] on div "Search ⌘ K" at bounding box center [114, 71] width 212 height 28
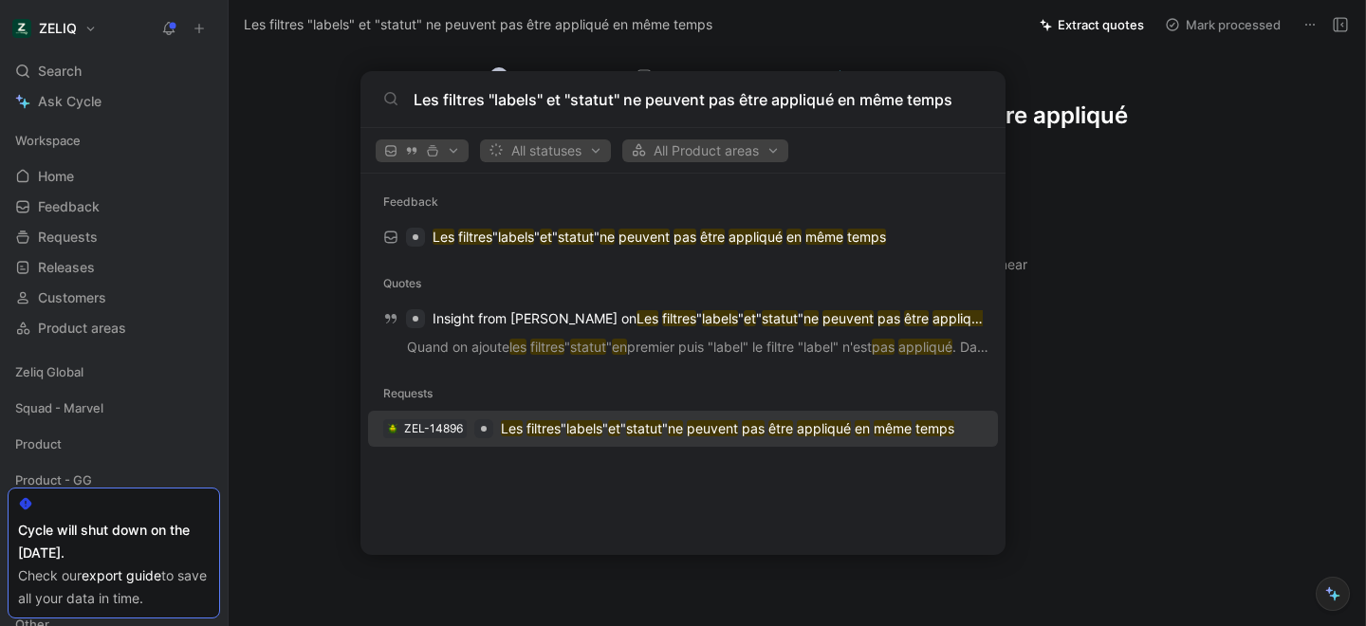
type input "Les filtres "labels" et "statut" ne peuvent pas être appliqué en même temps"
click at [552, 438] on p "Les filtres " labels " et " statut " ne peuvent pas être appliqué en même temps" at bounding box center [727, 428] width 453 height 23
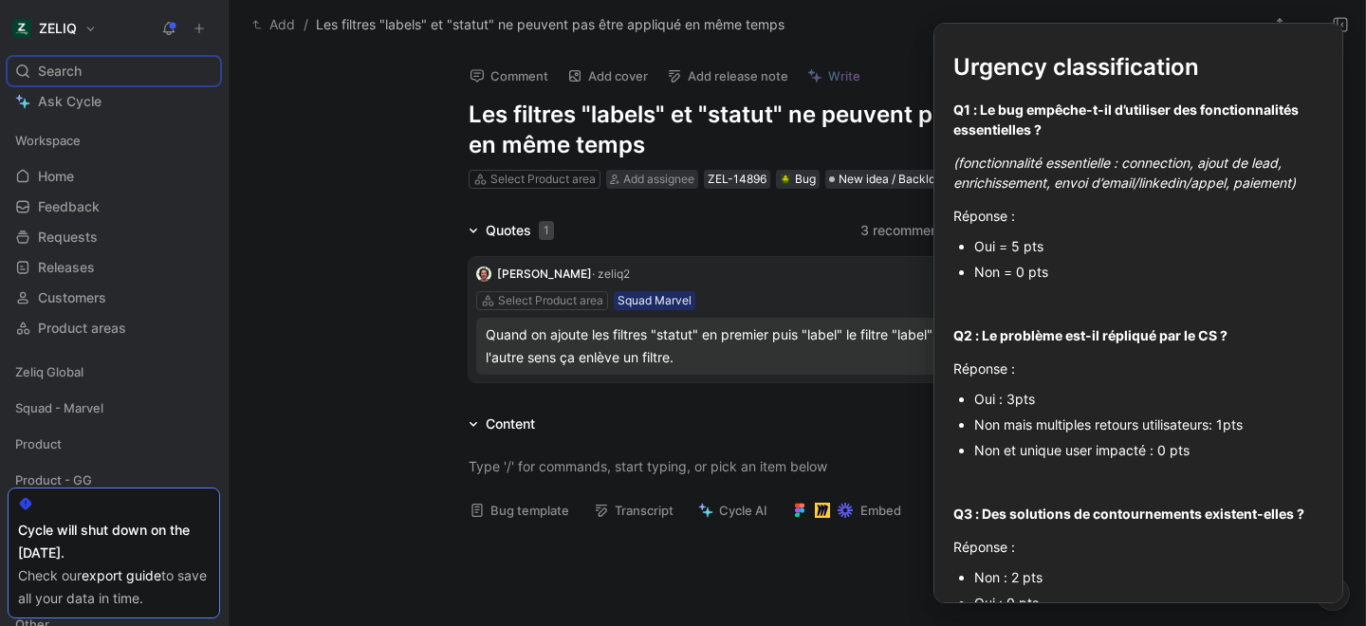
click at [509, 519] on button "Bug template" at bounding box center [519, 510] width 117 height 27
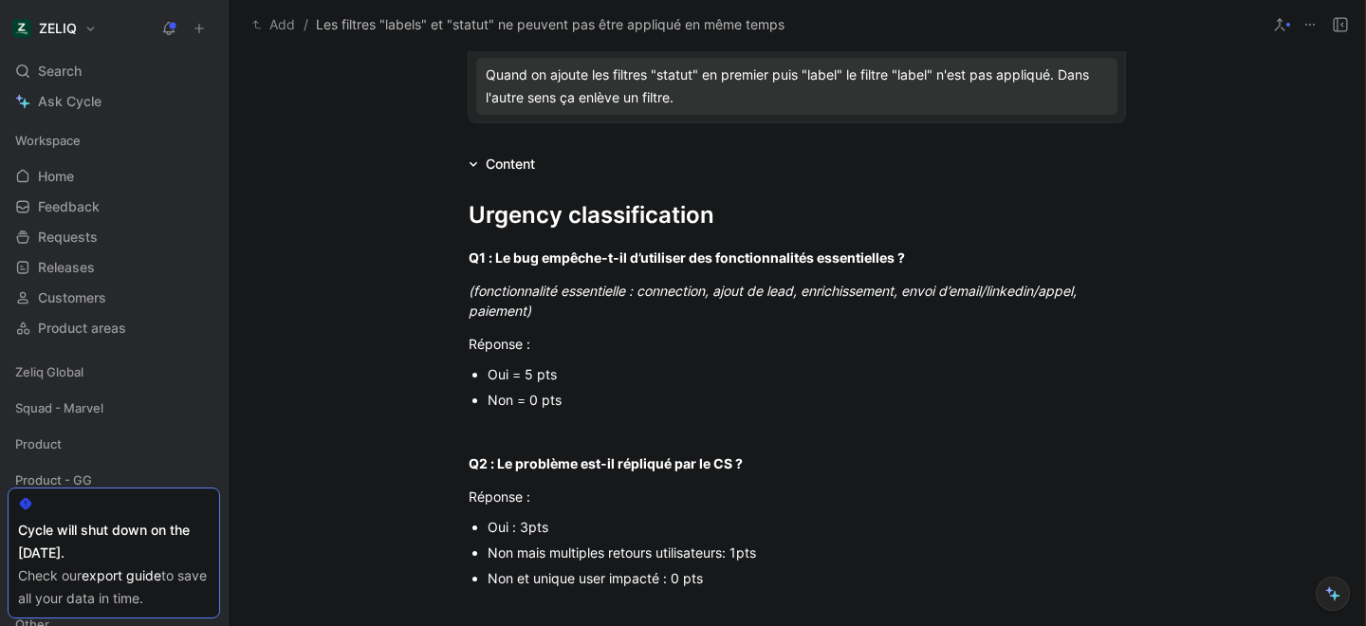
scroll to position [261, 0]
click at [543, 405] on div "Non = 0 pts" at bounding box center [805, 399] width 637 height 20
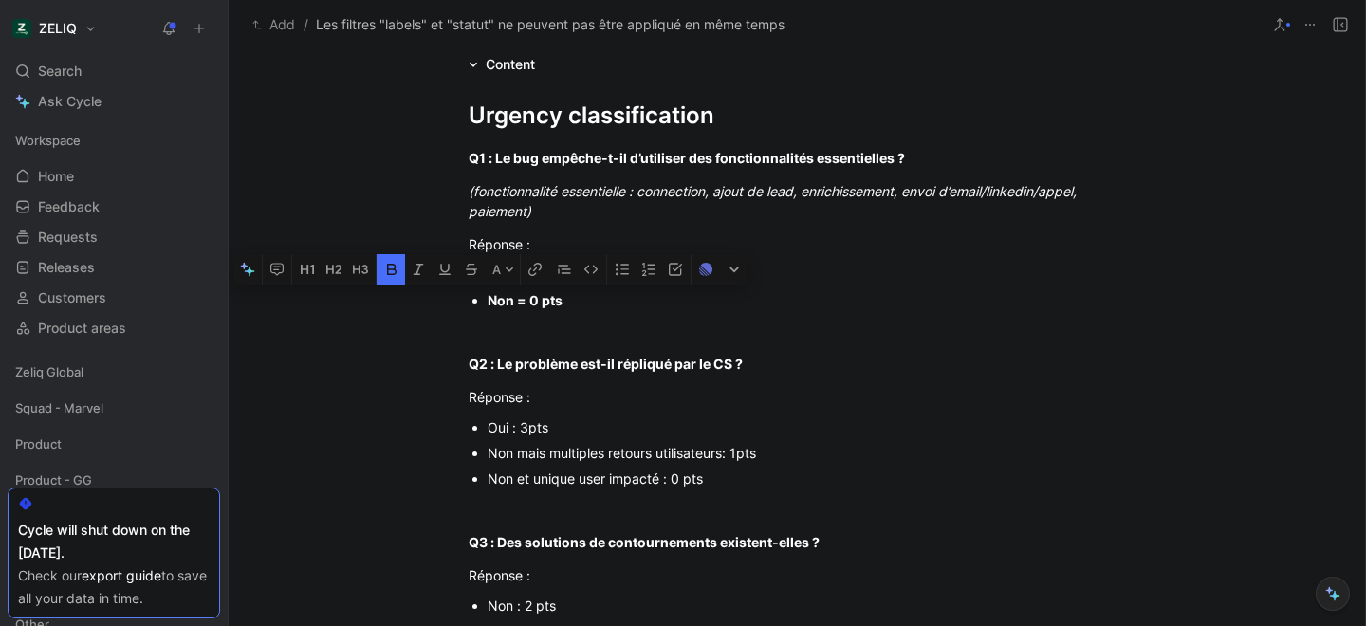
scroll to position [361, 0]
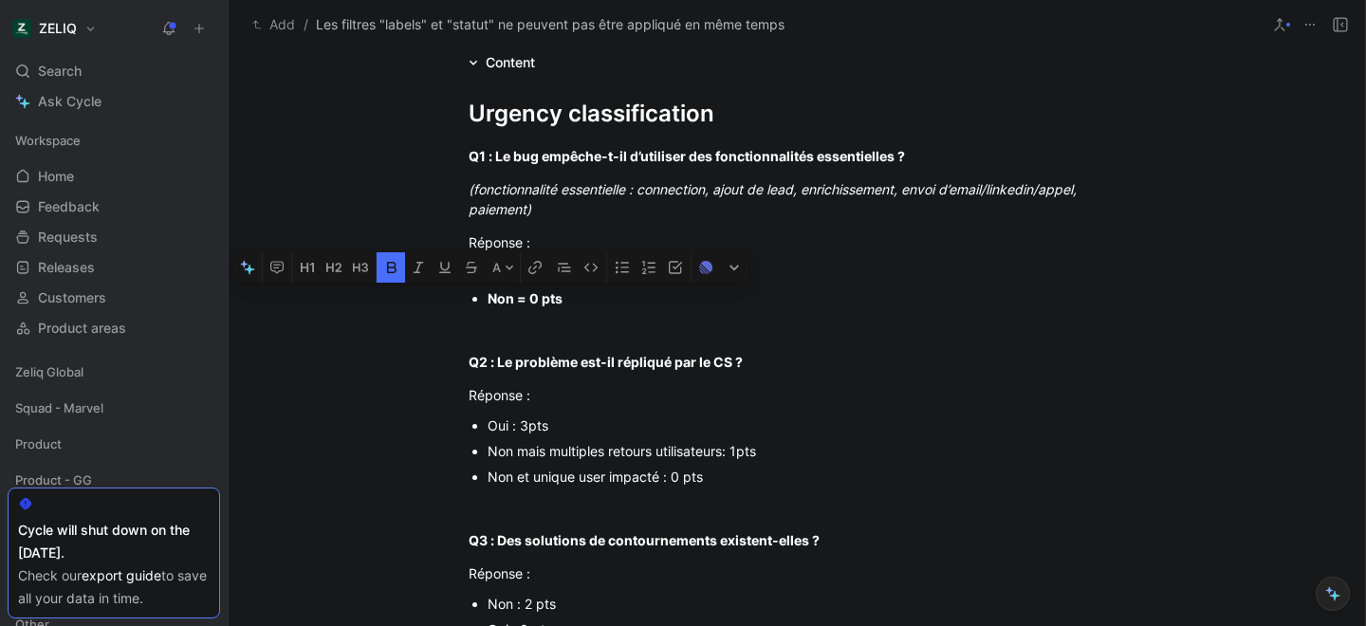
click at [503, 427] on div "Oui : 3pts" at bounding box center [805, 425] width 637 height 20
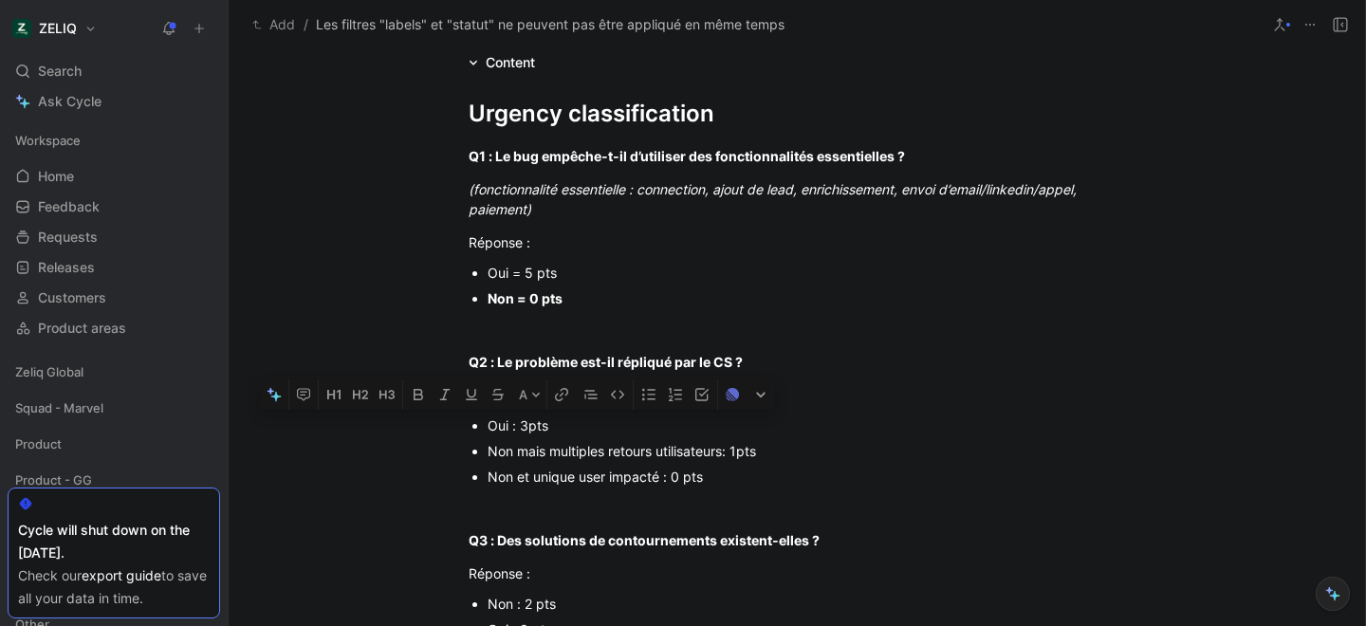
click at [503, 427] on div "Oui : 3pts" at bounding box center [805, 425] width 637 height 20
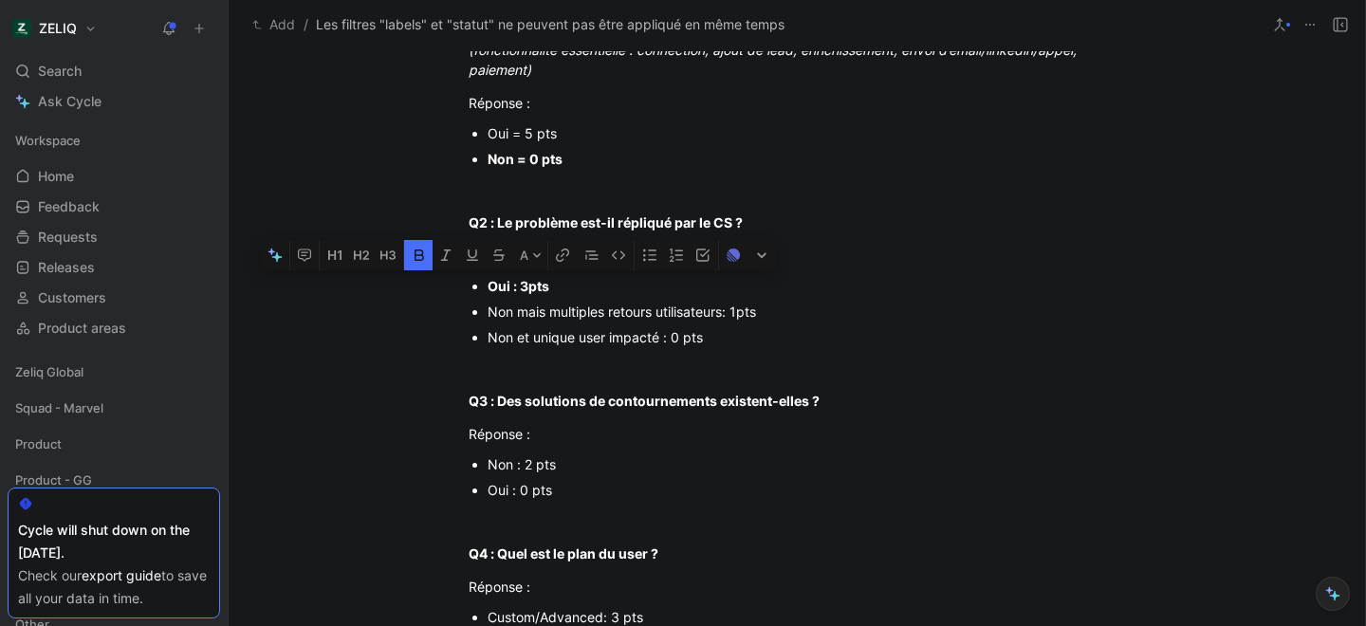
scroll to position [514, 0]
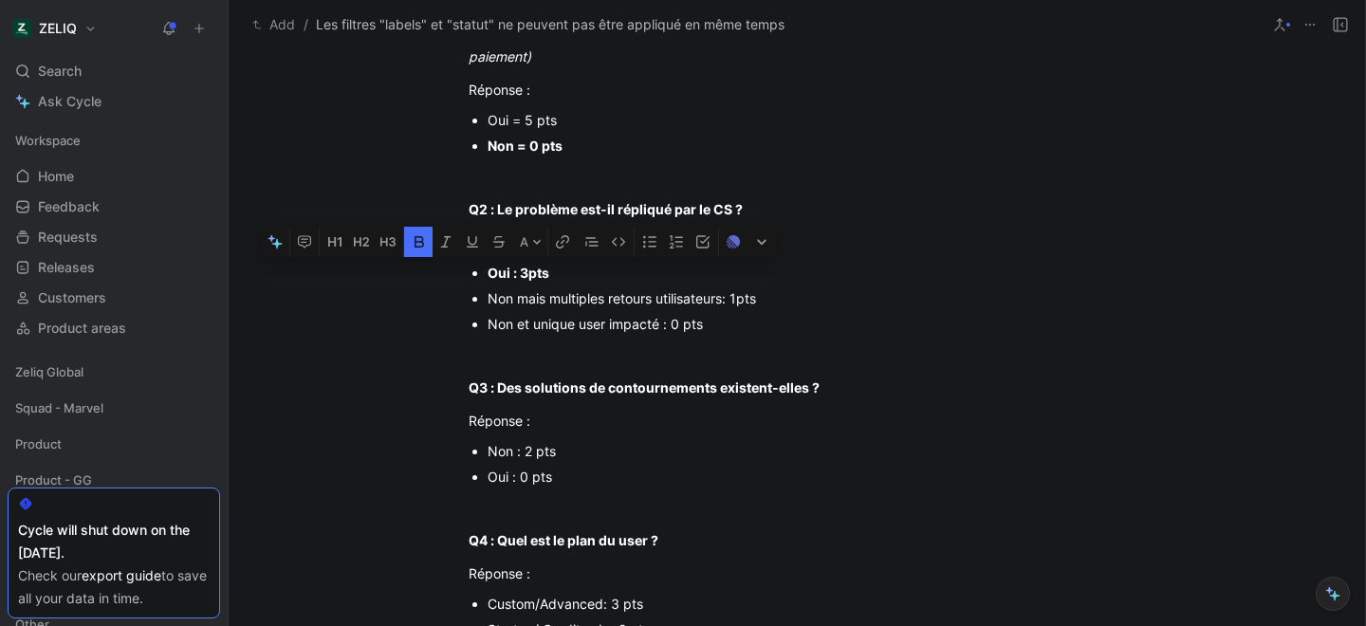
click at [522, 449] on div "Non : 2 pts" at bounding box center [805, 451] width 637 height 20
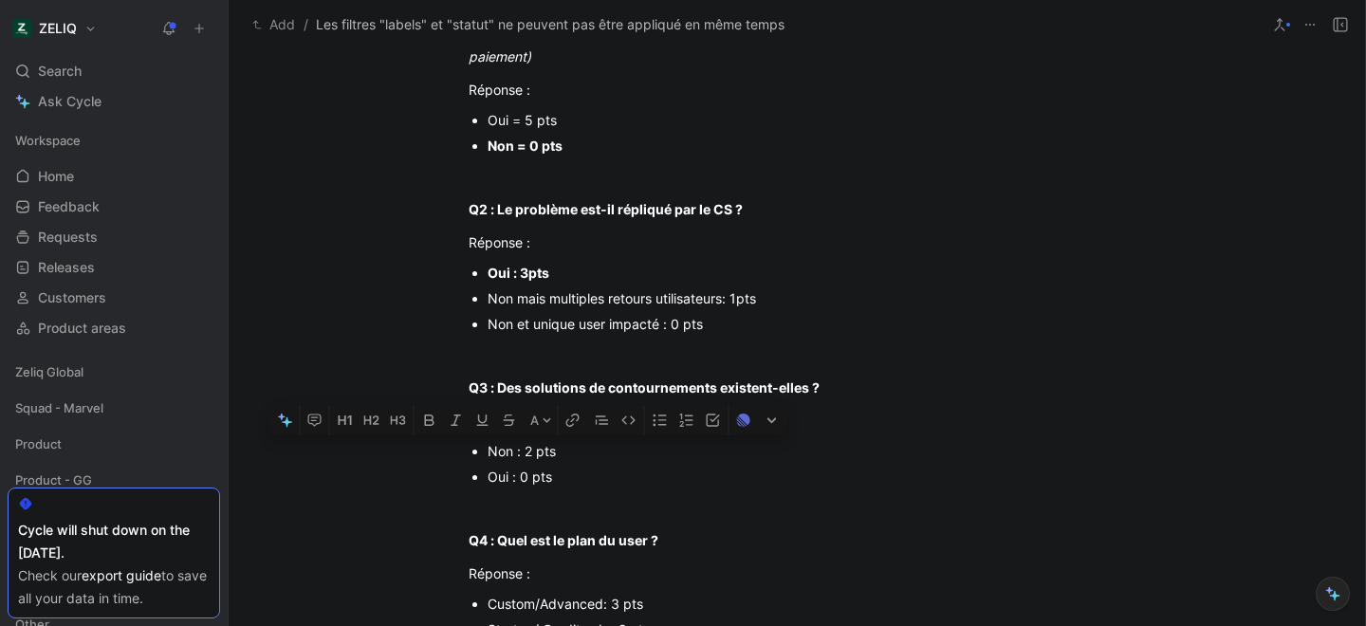
click at [522, 449] on div "Non : 2 pts" at bounding box center [805, 451] width 637 height 20
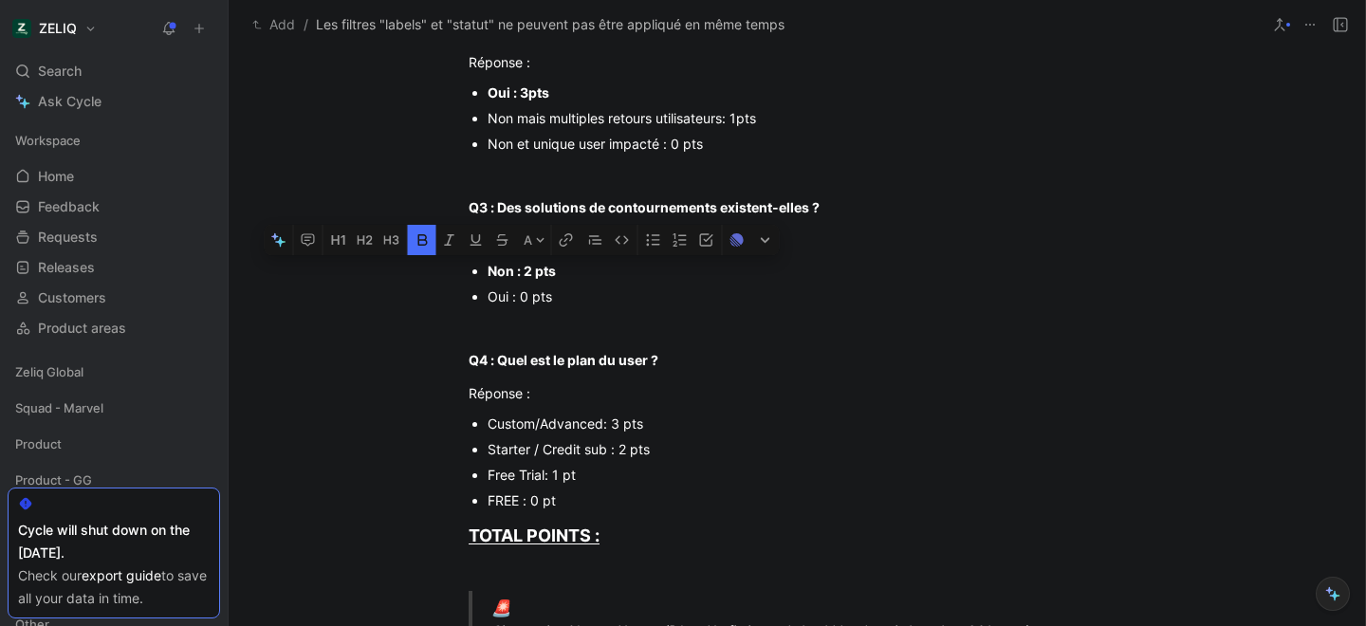
scroll to position [697, 0]
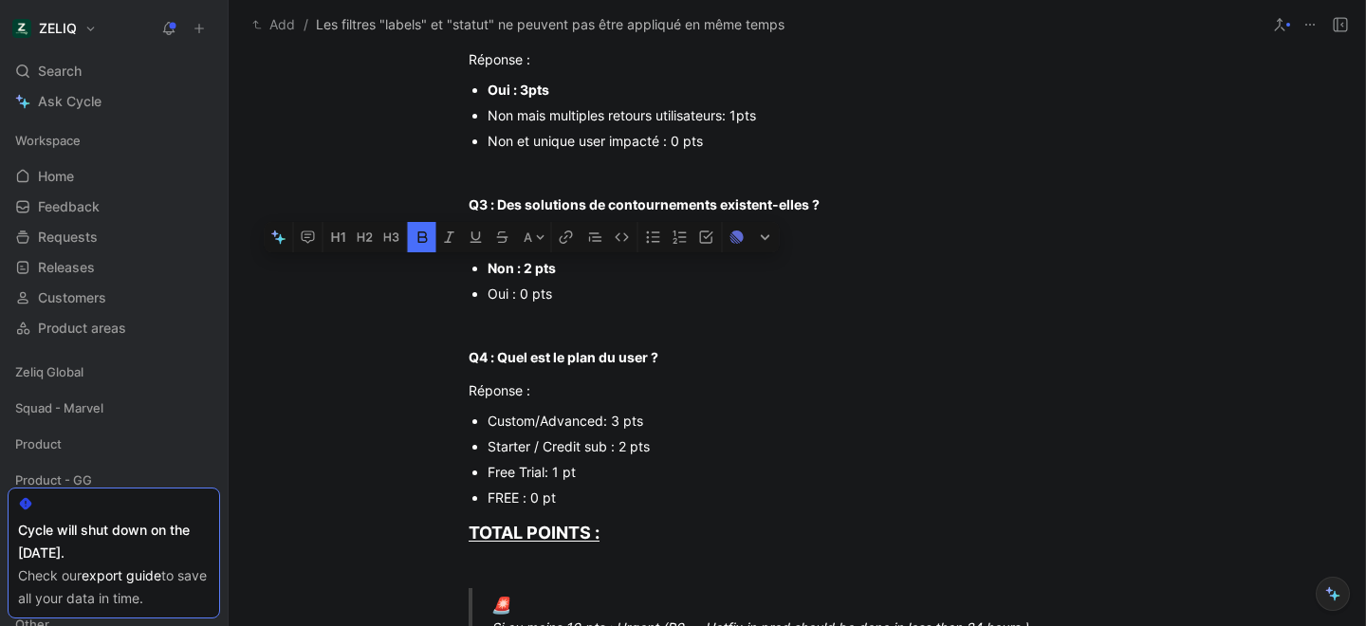
click at [562, 424] on div "Custom/Advanced: 3 pts" at bounding box center [805, 421] width 637 height 20
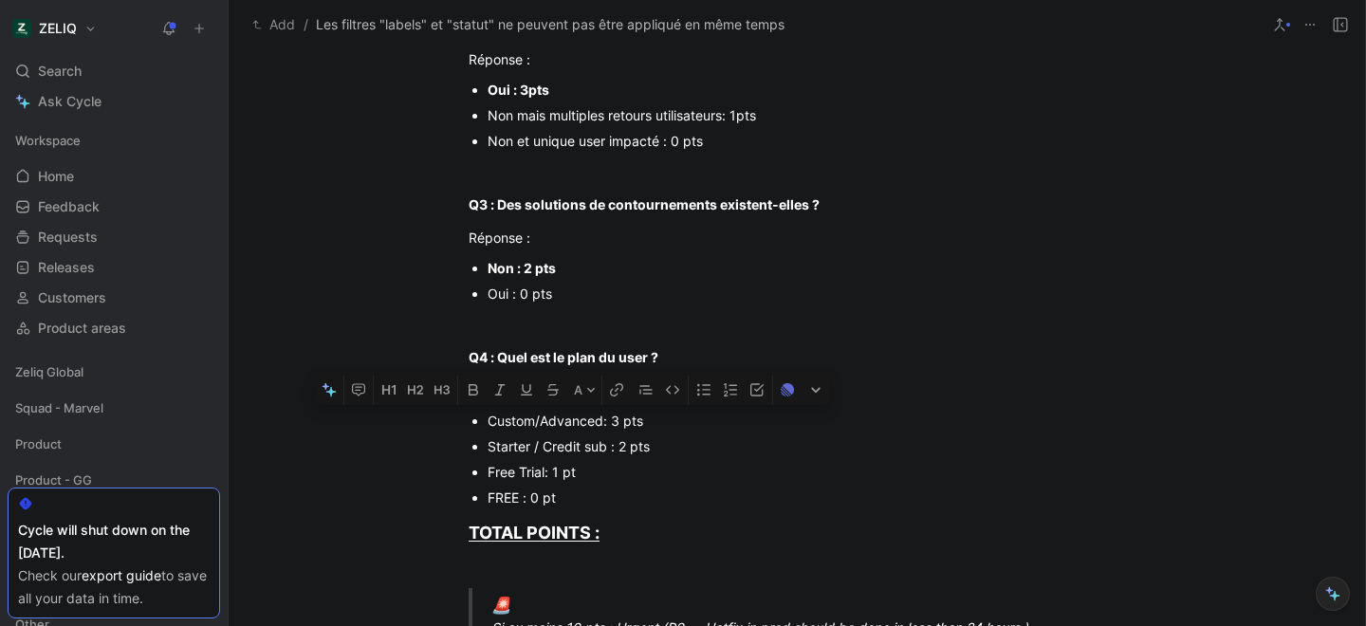
click at [562, 424] on div "Custom/Advanced: 3 pts" at bounding box center [805, 421] width 637 height 20
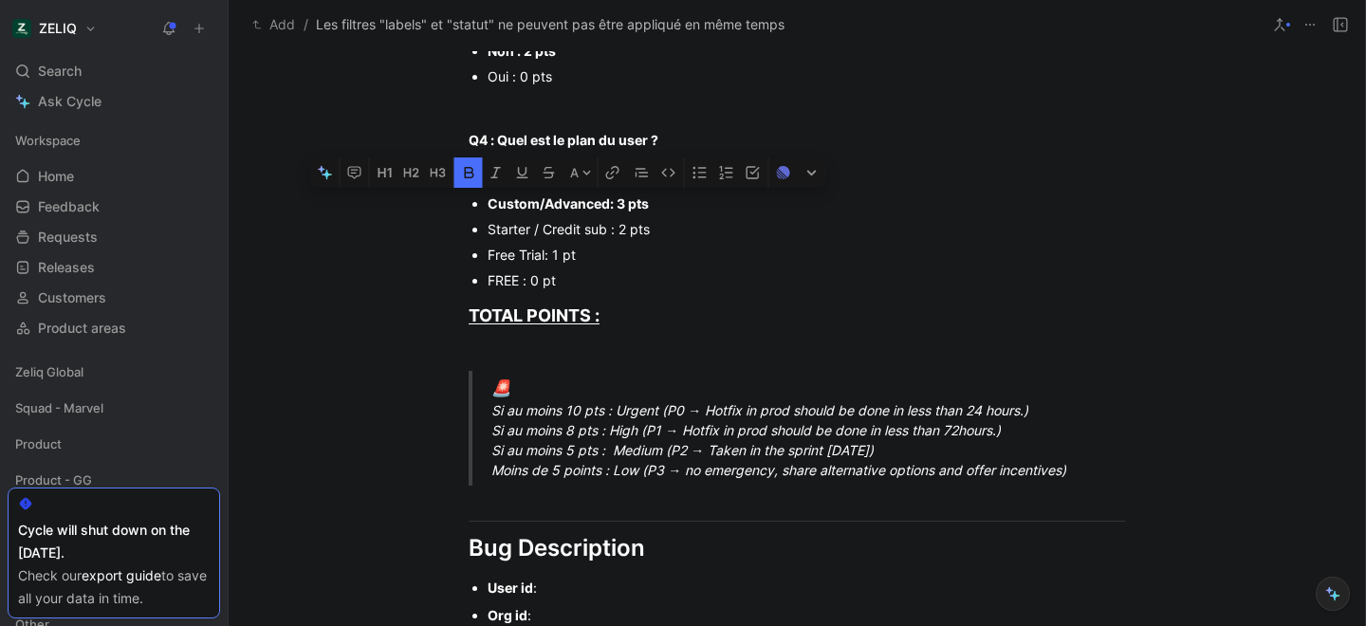
scroll to position [977, 0]
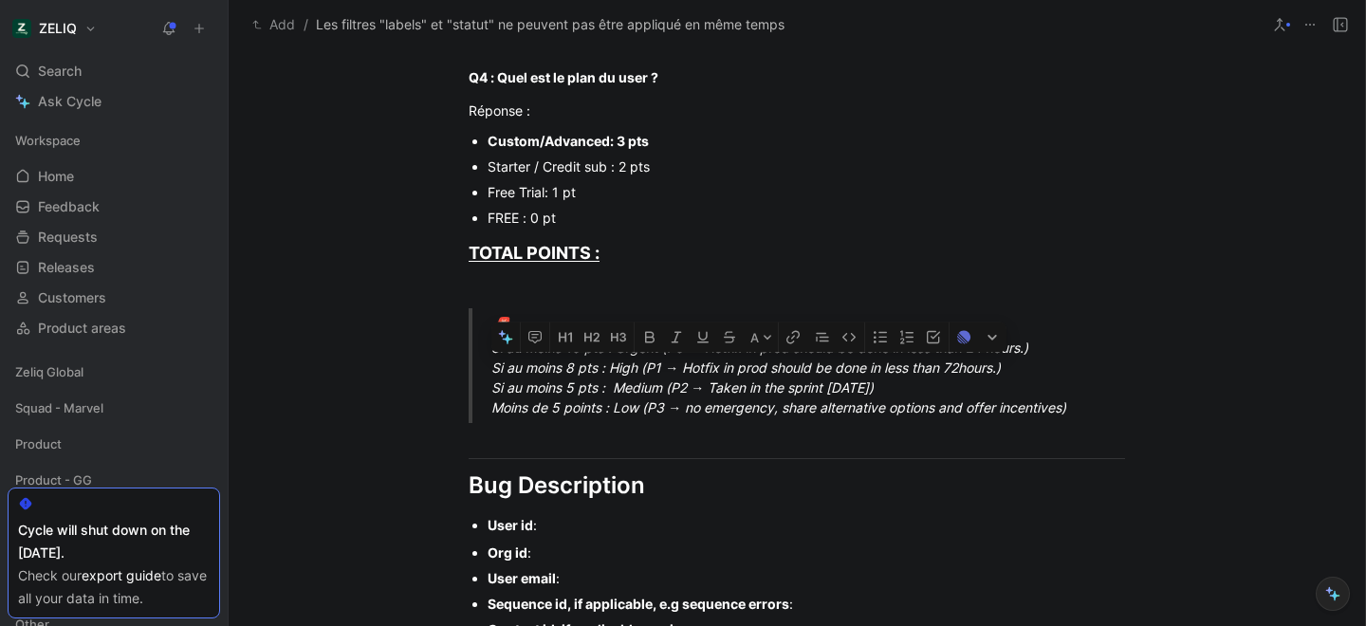
drag, startPoint x: 493, startPoint y: 368, endPoint x: 1071, endPoint y: 364, distance: 577.5
click at [1071, 364] on div "🚨 Si au moins 10 pts : Urgent (P0 → Hotfix in prod should be done in less than …" at bounding box center [819, 366] width 656 height 104
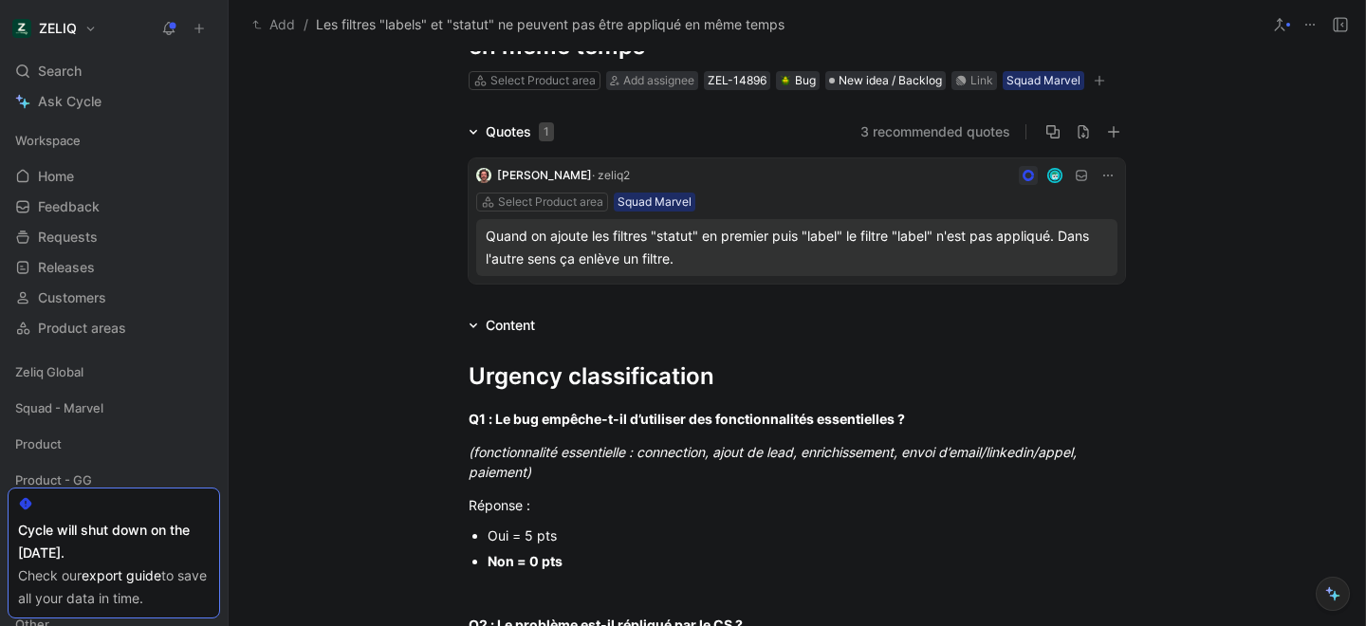
scroll to position [0, 0]
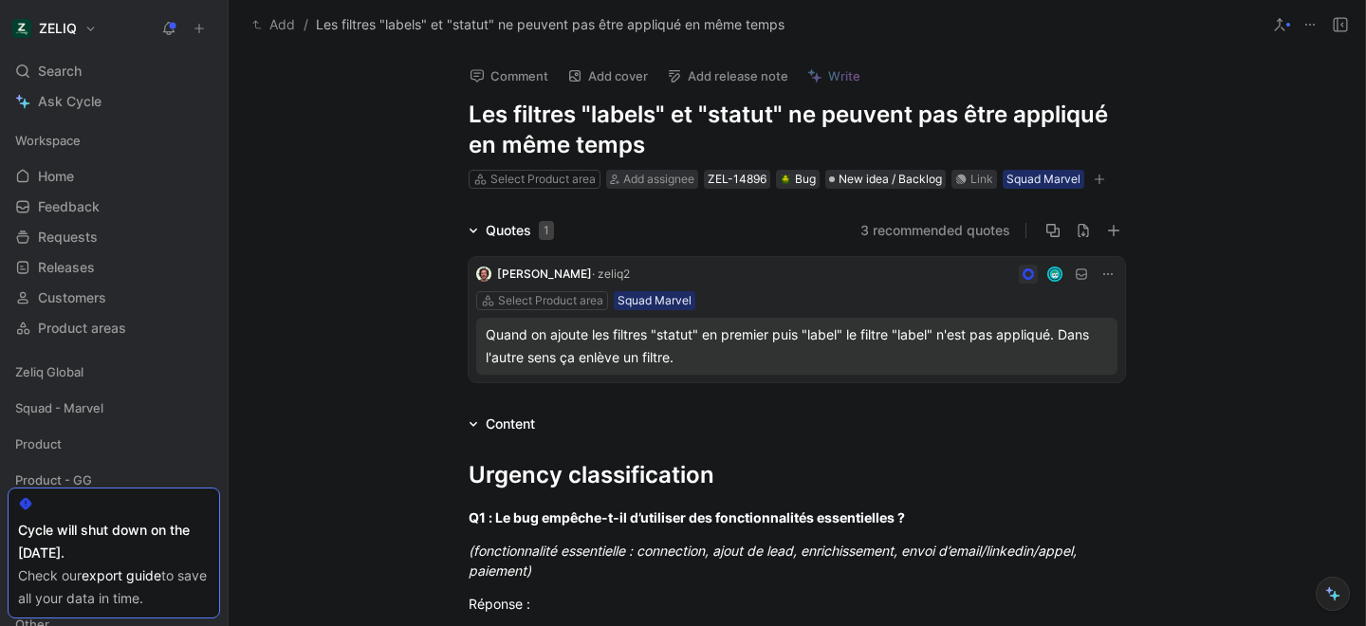
click at [1313, 22] on icon at bounding box center [1309, 24] width 15 height 15
click at [543, 120] on h1 "Les filtres "labels" et "statut" ne peuvent pas être appliqué en même temps" at bounding box center [796, 130] width 656 height 61
copy h1 "Les filtres "labels" et "statut" ne peuvent pas être appliqué en même temps"
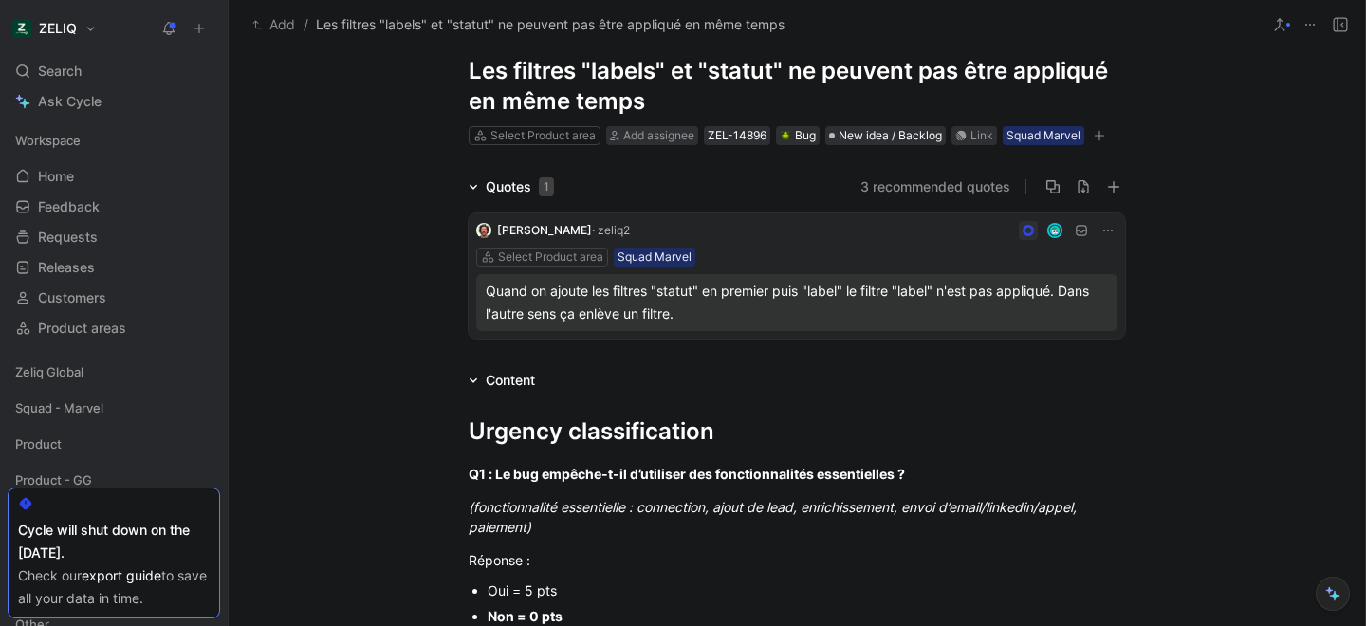
scroll to position [30, 0]
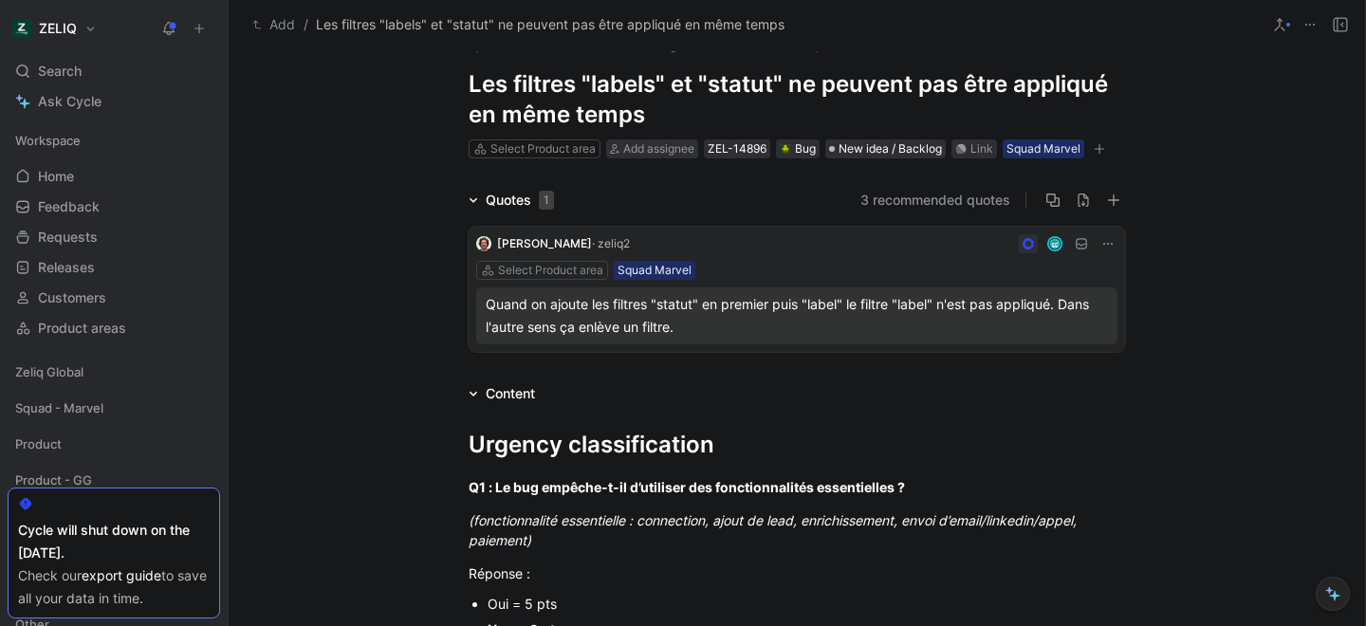
drag, startPoint x: 483, startPoint y: 303, endPoint x: 720, endPoint y: 326, distance: 238.2
click at [720, 326] on div "Quand on ajoute les filtres "statut" en premier puis "label" le filtre "label" …" at bounding box center [796, 315] width 641 height 57
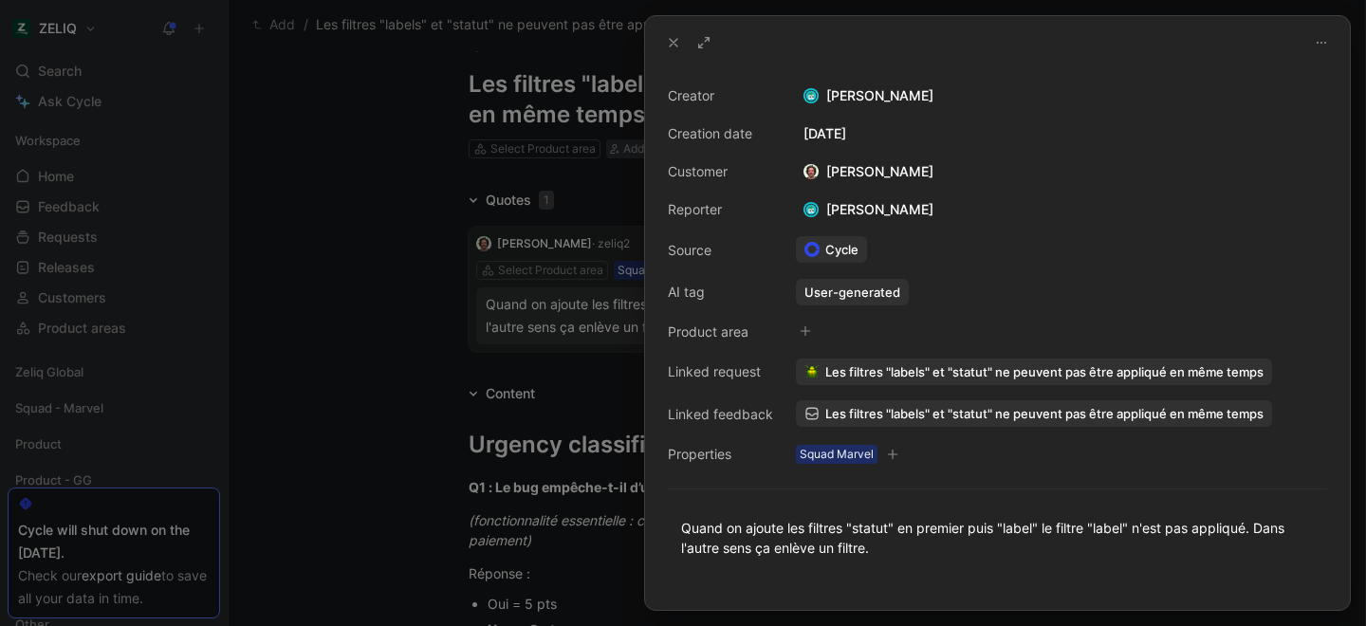
scroll to position [90, 0]
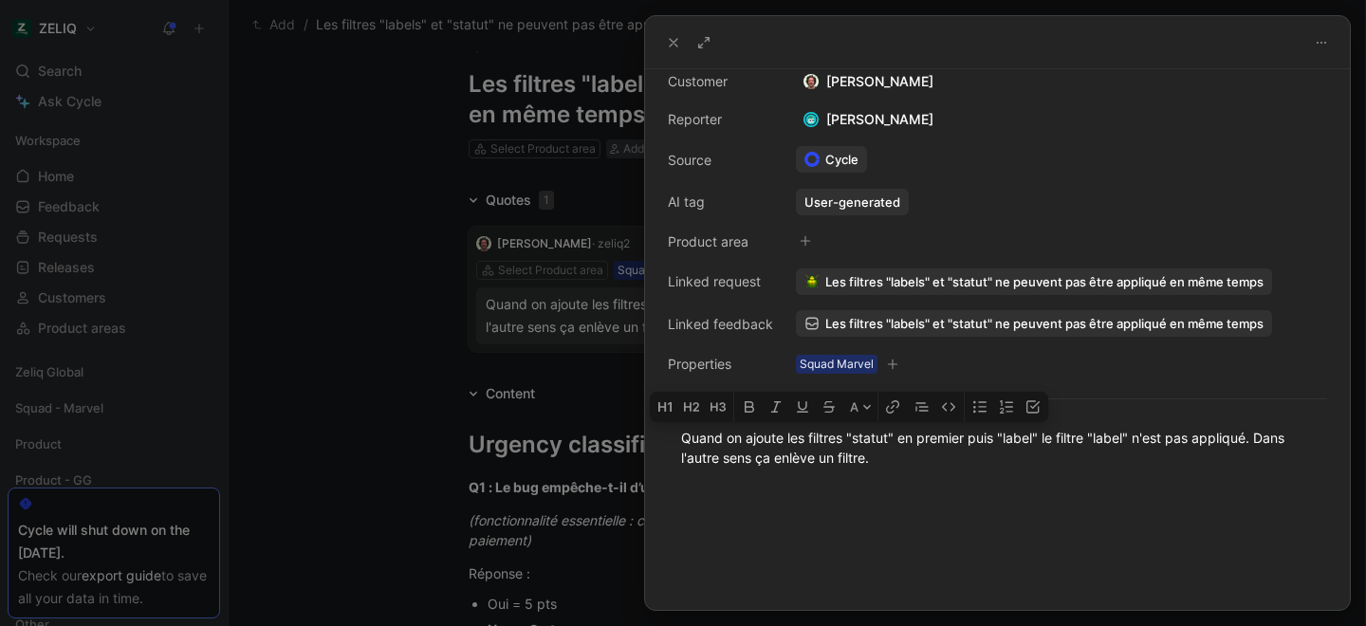
drag, startPoint x: 683, startPoint y: 436, endPoint x: 927, endPoint y: 474, distance: 247.6
click at [927, 474] on div "Quand on ajoute les filtres "statut" en premier puis "label" le filtre "label" …" at bounding box center [997, 448] width 705 height 82
copy div "Quand on ajoute les filtres "statut" en premier puis "label" le filtre "label" …"
click at [419, 161] on div at bounding box center [683, 313] width 1366 height 626
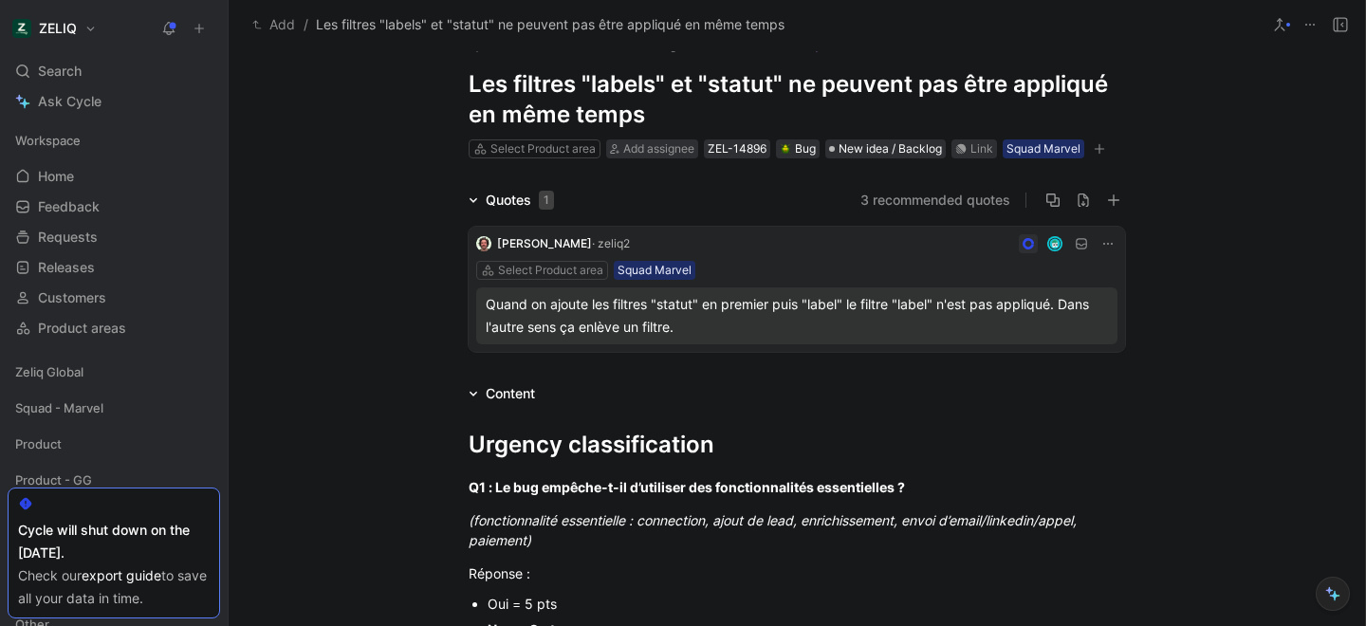
click at [1308, 18] on icon at bounding box center [1309, 24] width 15 height 15
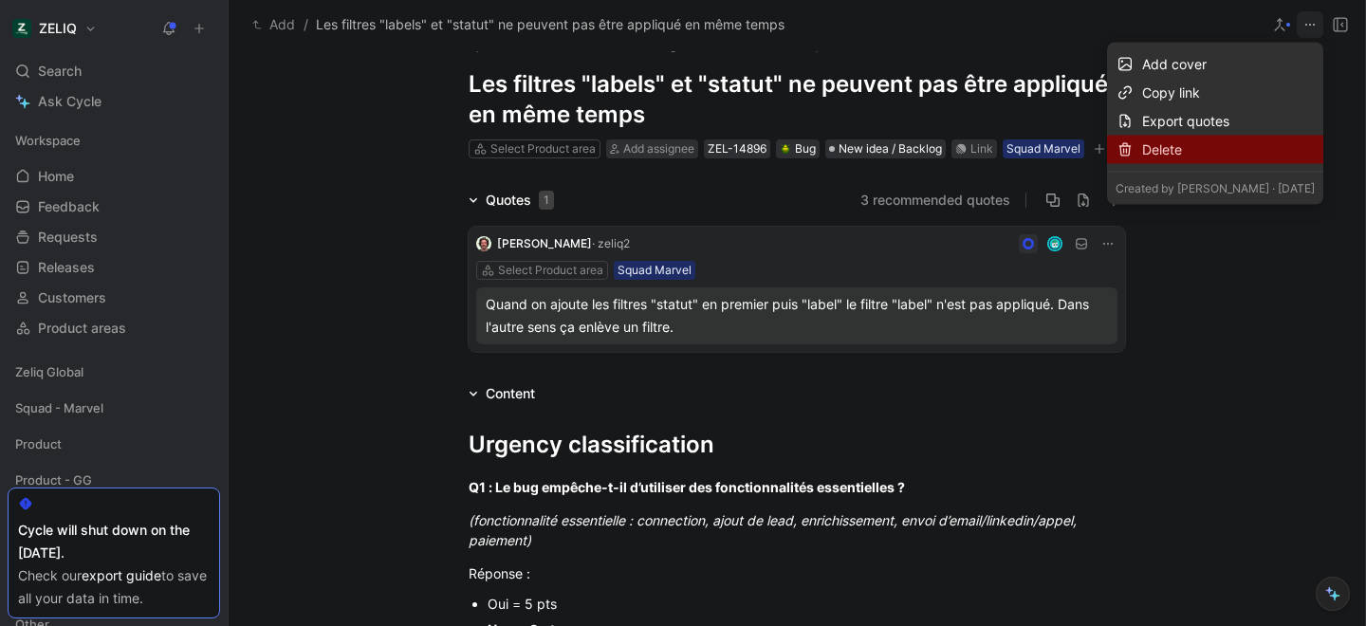
click at [1215, 143] on div "Delete" at bounding box center [1228, 149] width 173 height 23
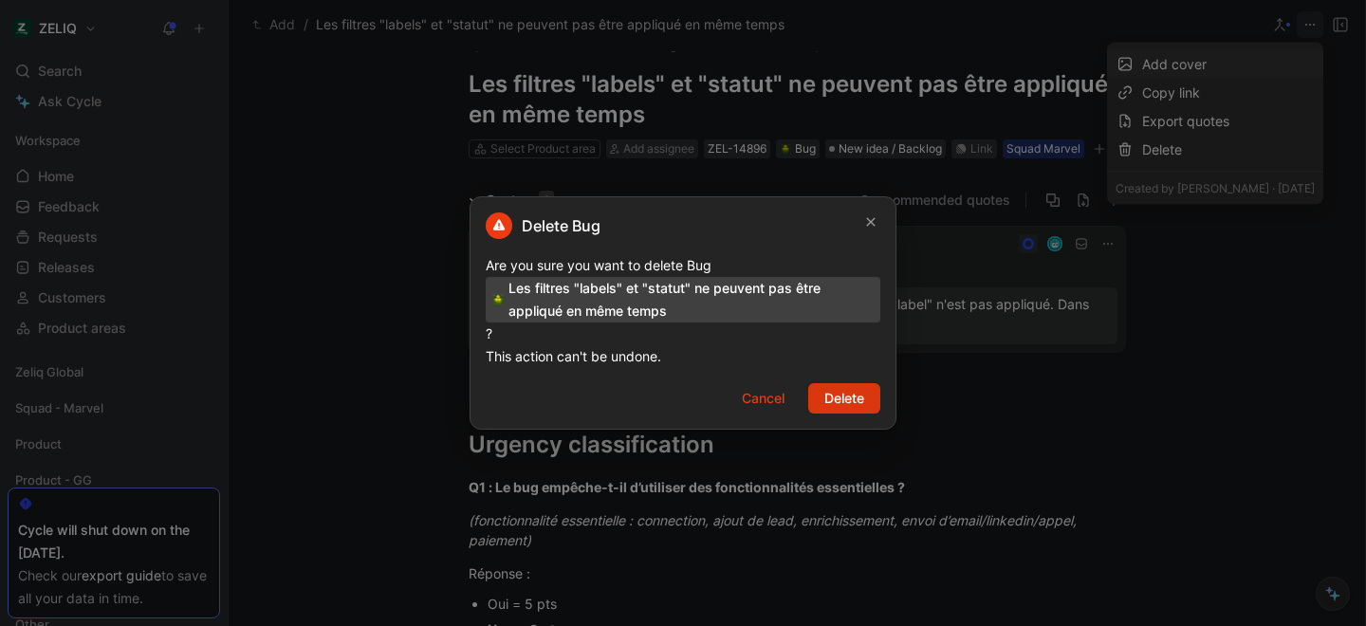
click at [832, 403] on span "Delete" at bounding box center [844, 398] width 40 height 23
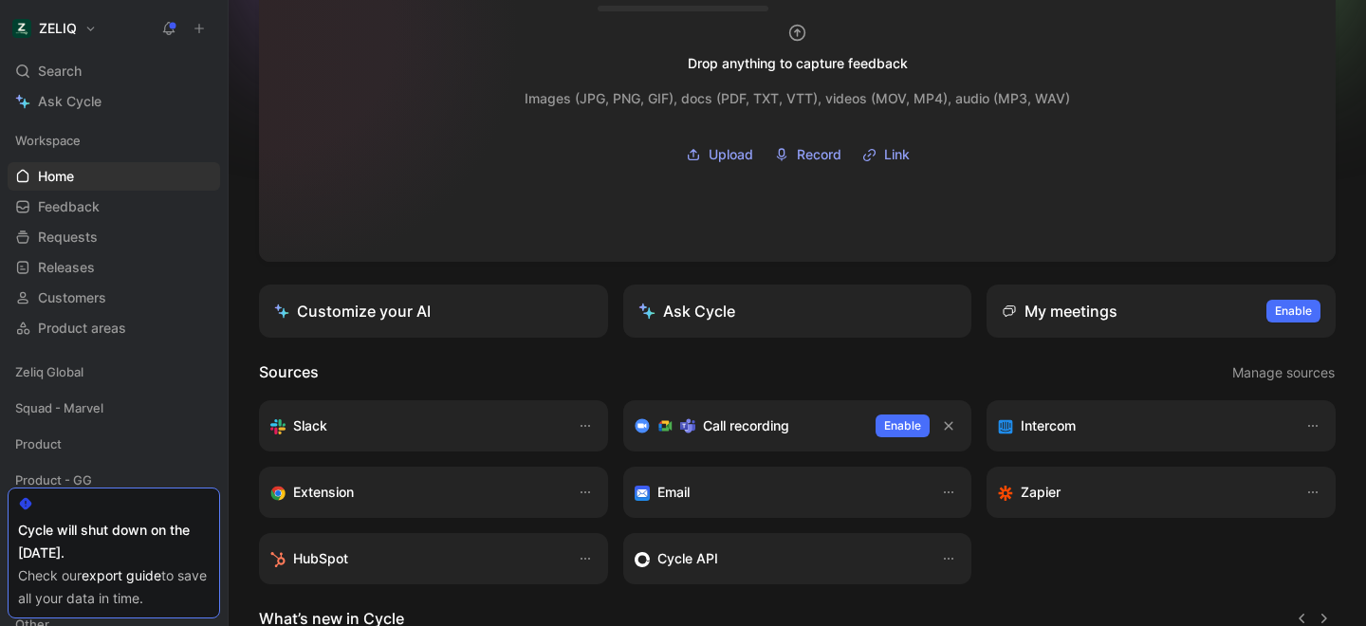
scroll to position [154, 0]
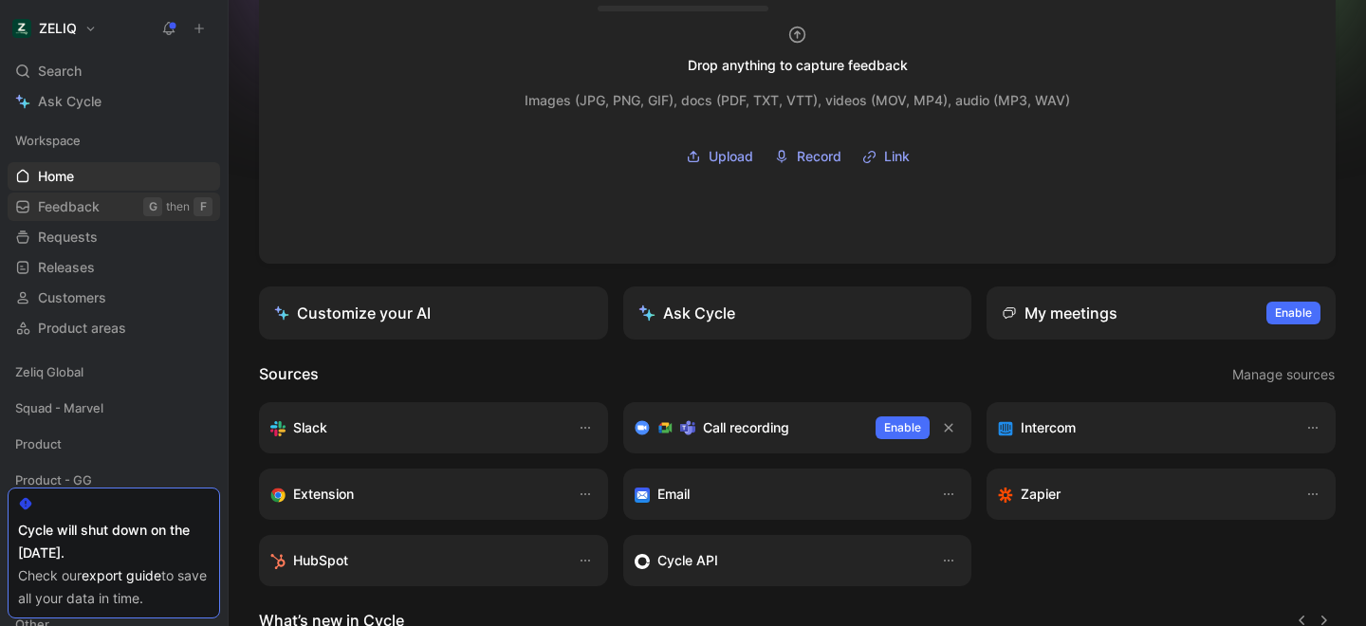
click at [101, 200] on link "Feedback G then F" at bounding box center [114, 207] width 212 height 28
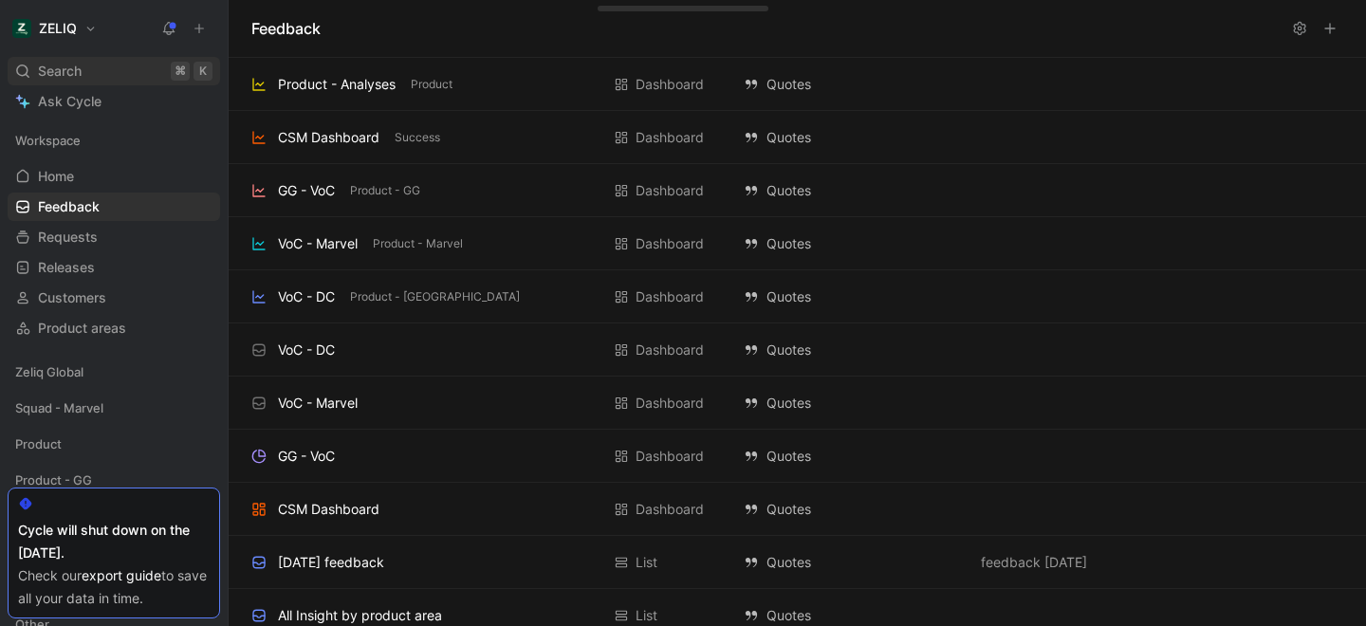
click at [71, 64] on span "Search" at bounding box center [60, 71] width 44 height 23
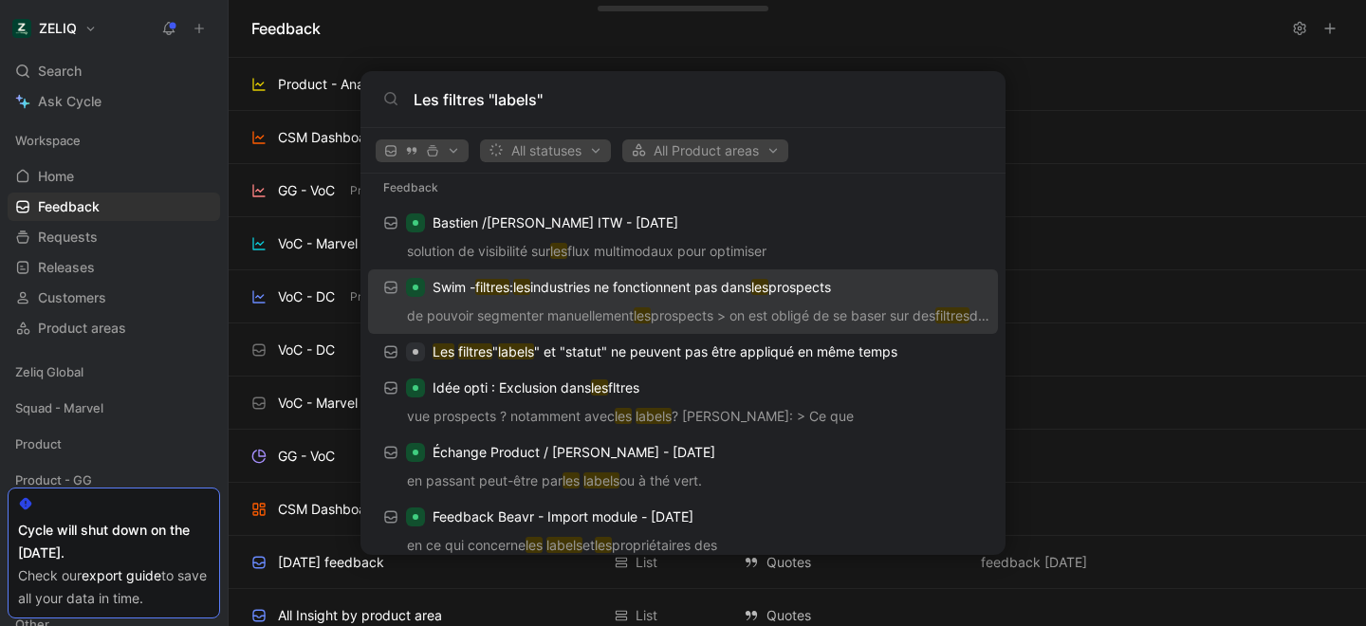
scroll to position [20, 0]
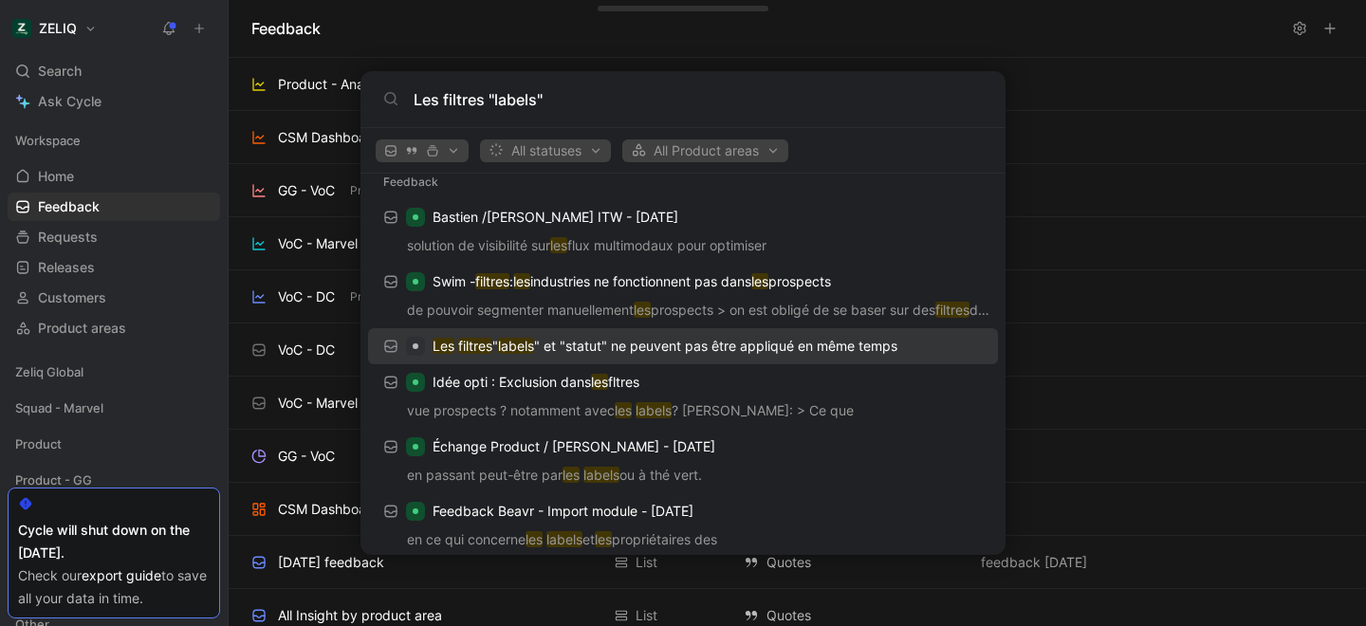
type input "Les filtres "labels""
click at [690, 342] on p "Les filtres " labels " et "statut" ne peuvent pas être appliqué en même temps" at bounding box center [664, 346] width 465 height 23
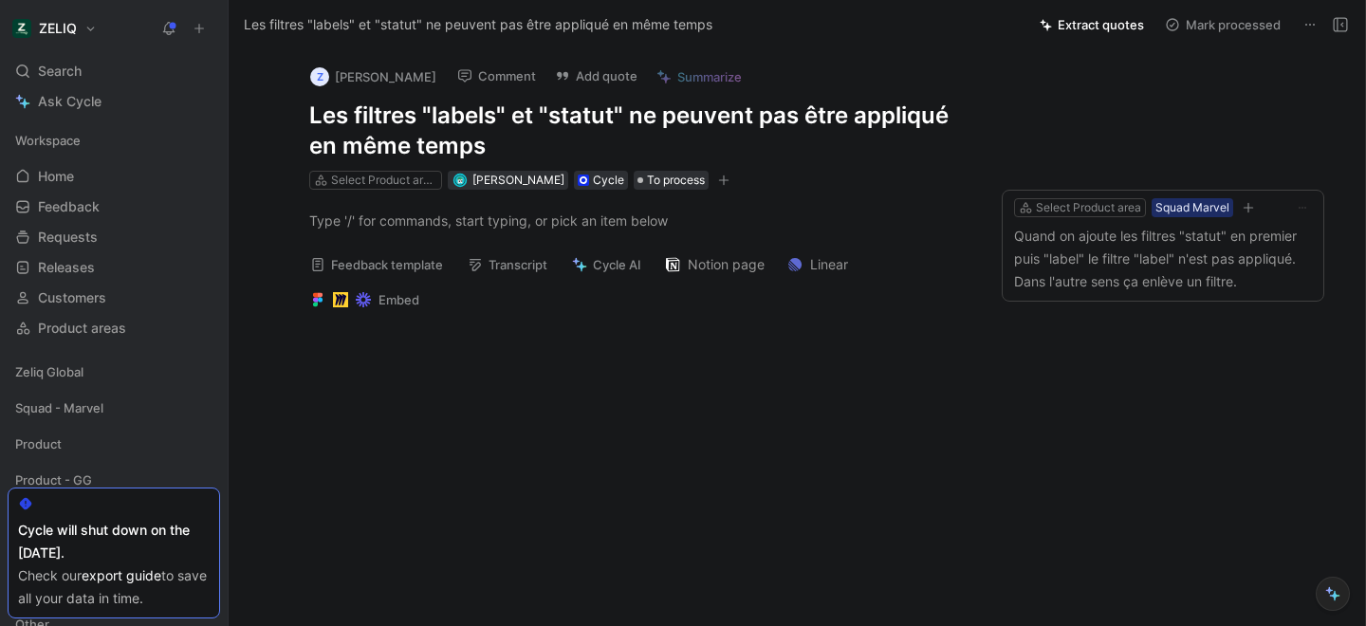
click at [1315, 25] on icon at bounding box center [1309, 24] width 15 height 15
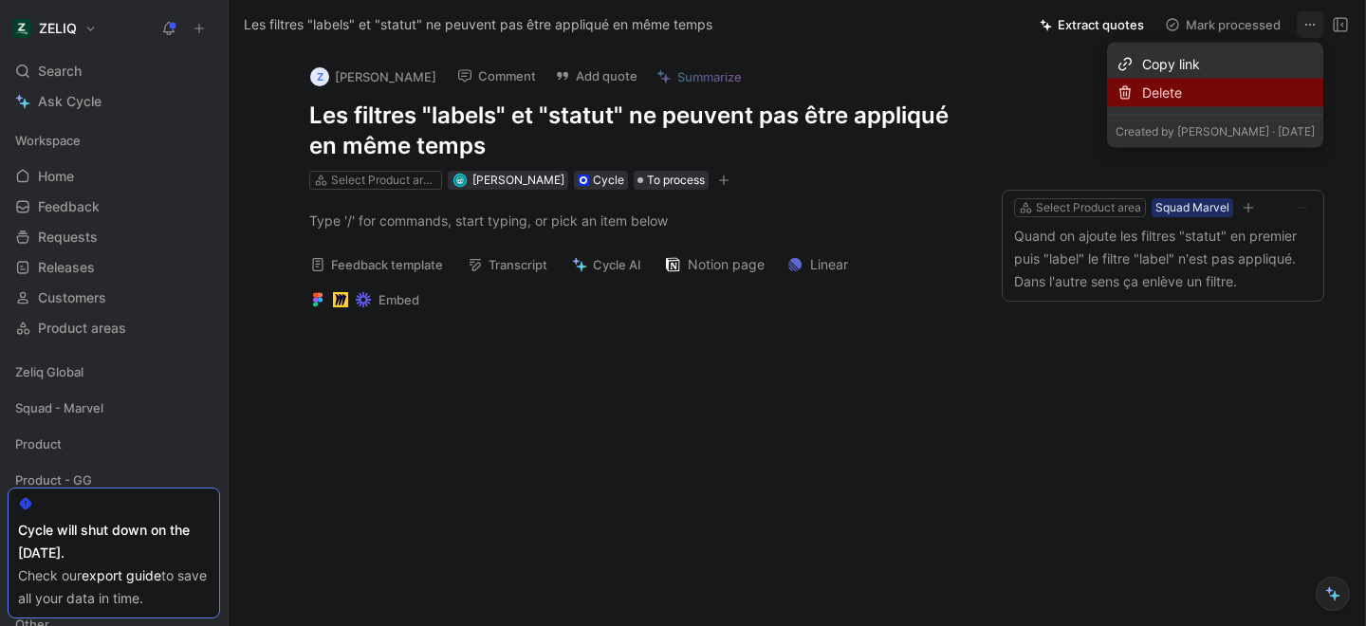
click at [1253, 90] on div "Delete" at bounding box center [1228, 93] width 173 height 23
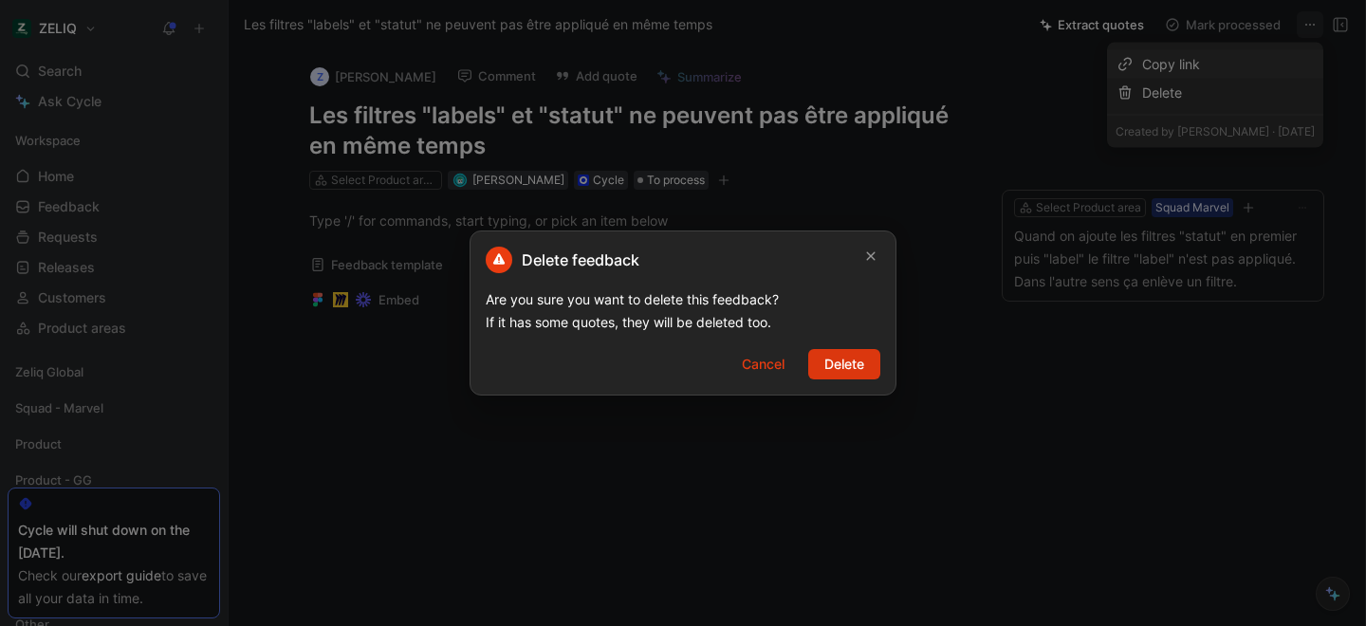
click at [835, 365] on span "Delete" at bounding box center [844, 364] width 40 height 23
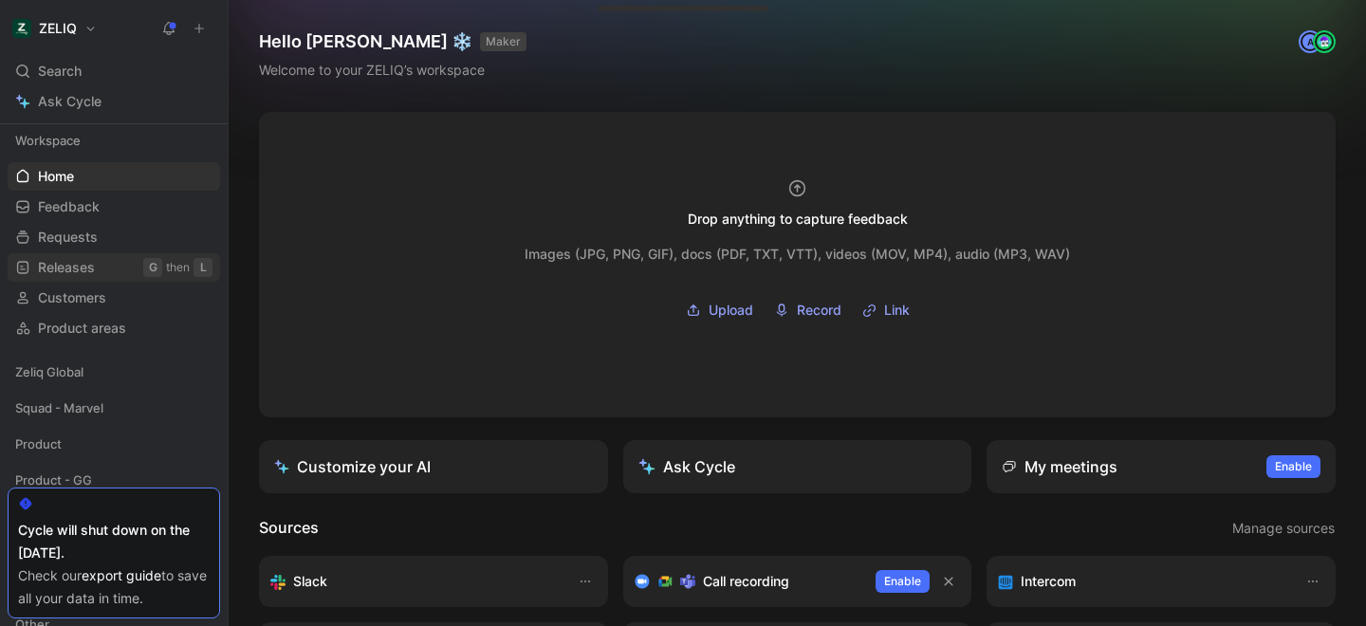
scroll to position [462, 0]
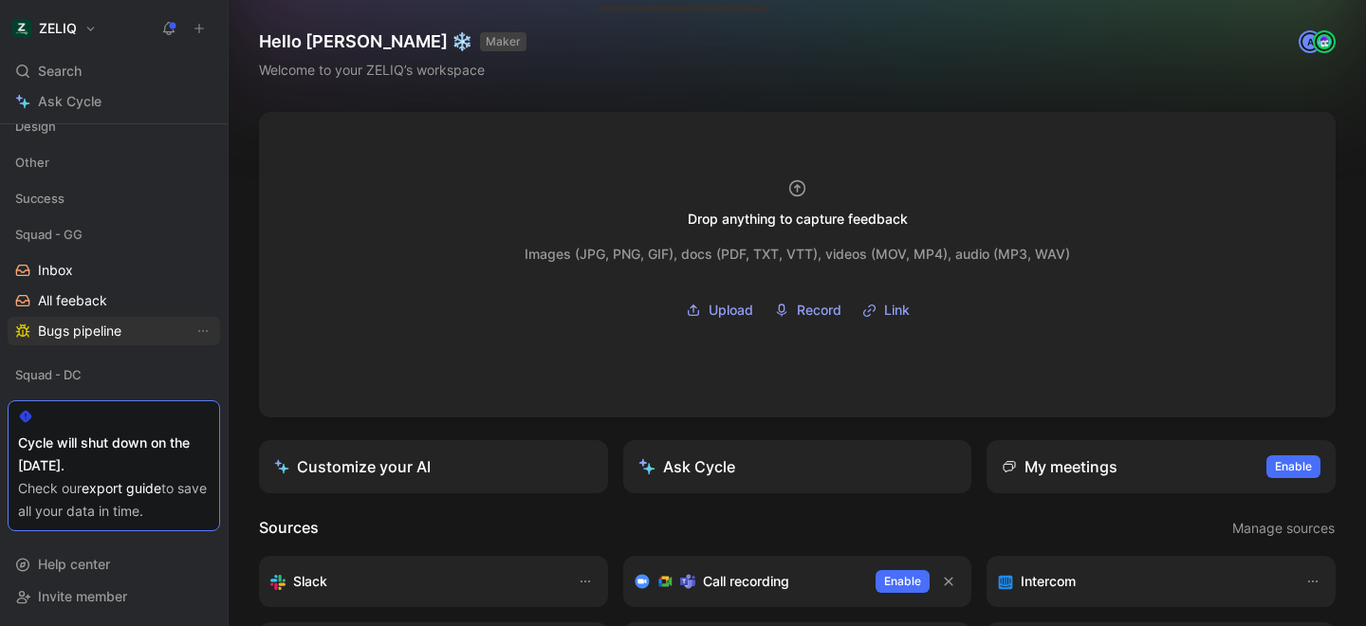
click at [72, 332] on span "Bugs pipeline" at bounding box center [79, 330] width 83 height 19
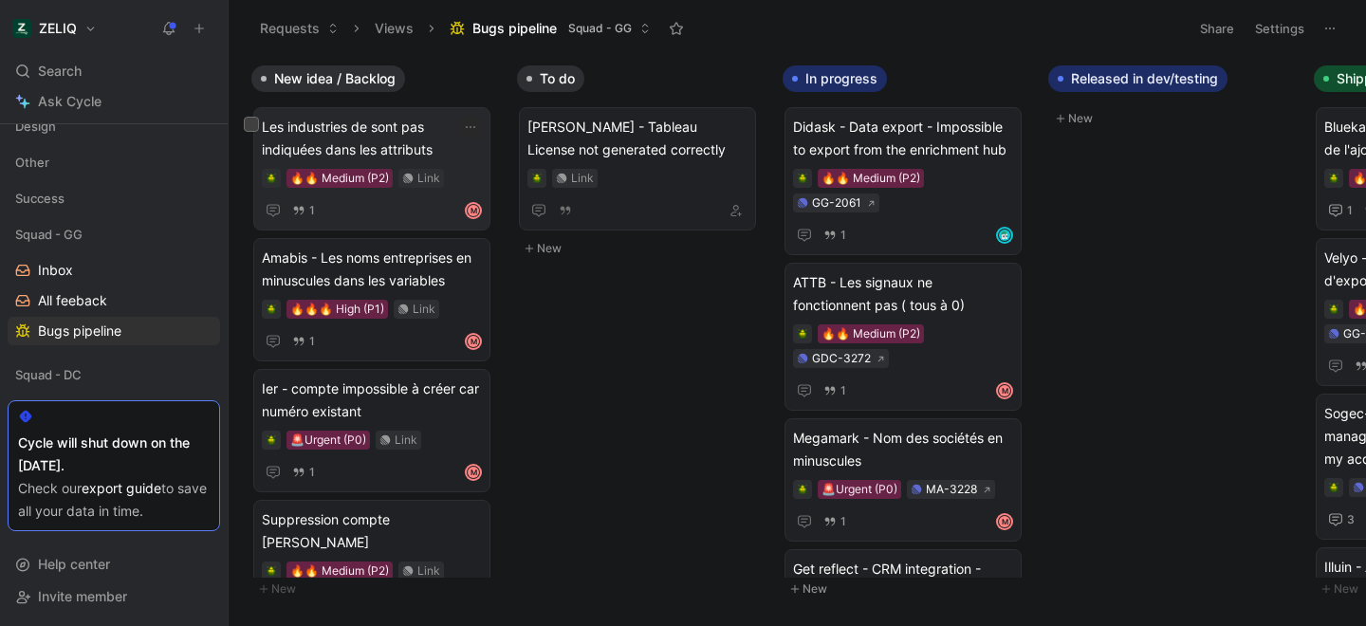
click at [348, 132] on span "Les industries de sont pas indiquées dans les attributs" at bounding box center [372, 139] width 220 height 46
